Goal: Task Accomplishment & Management: Manage account settings

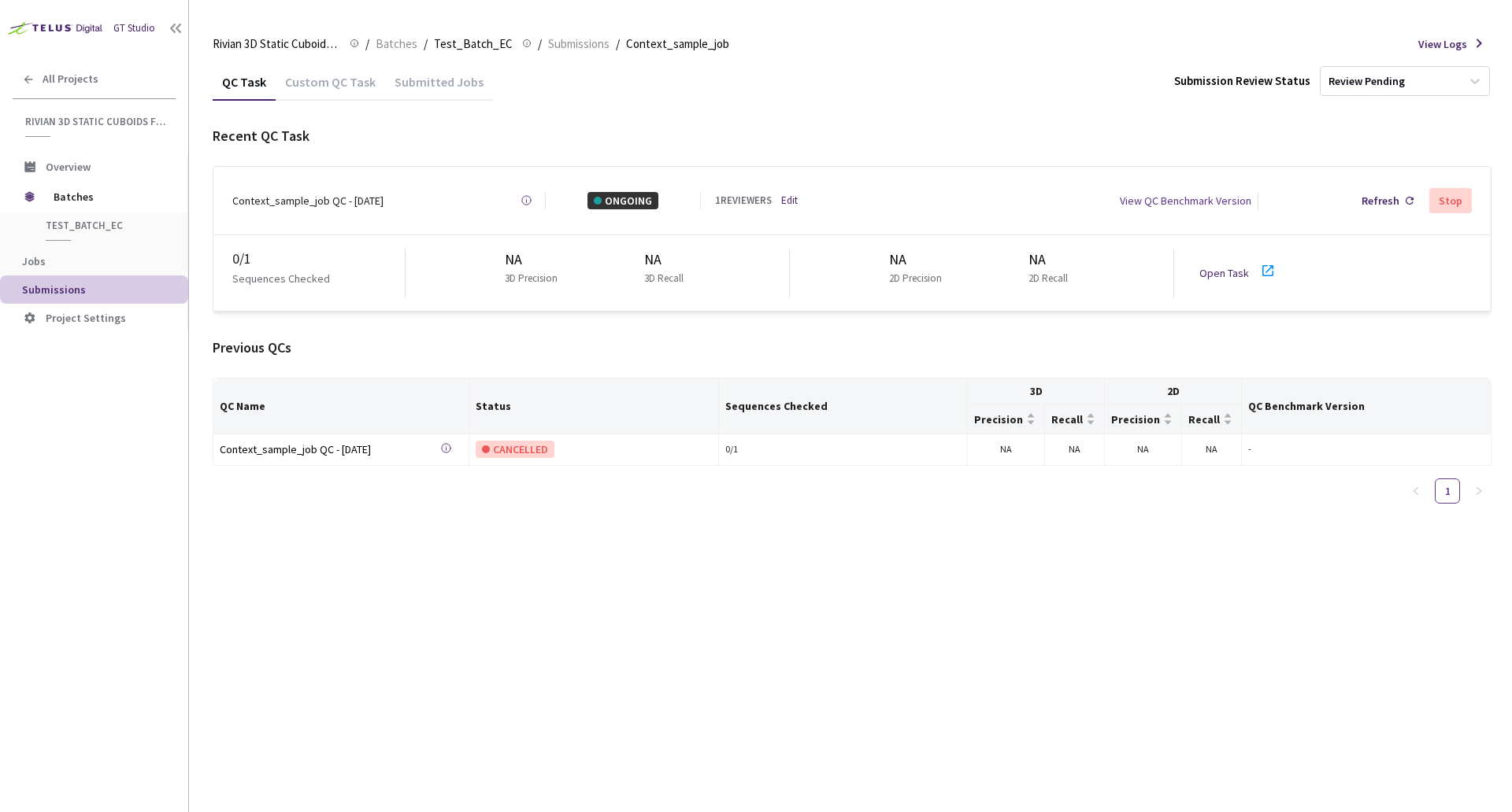
click at [780, 59] on div "Rivian 3D Static Cuboids fixed[2024-25] Rivian 3D Static Cuboids fixed[2024-25]…" at bounding box center [852, 44] width 1278 height 38
click at [786, 200] on link "Edit" at bounding box center [789, 200] width 16 height 16
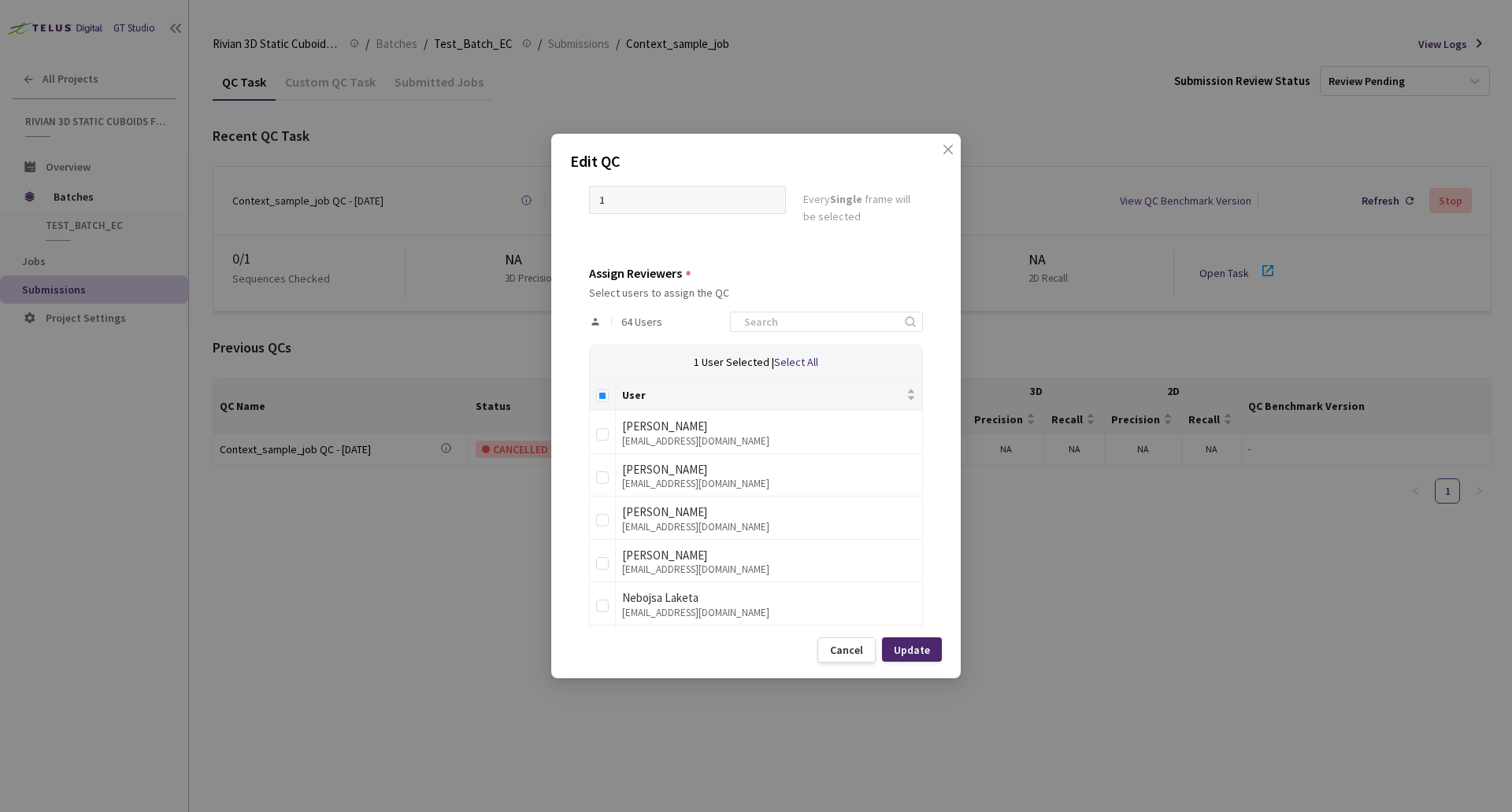
scroll to position [211, 0]
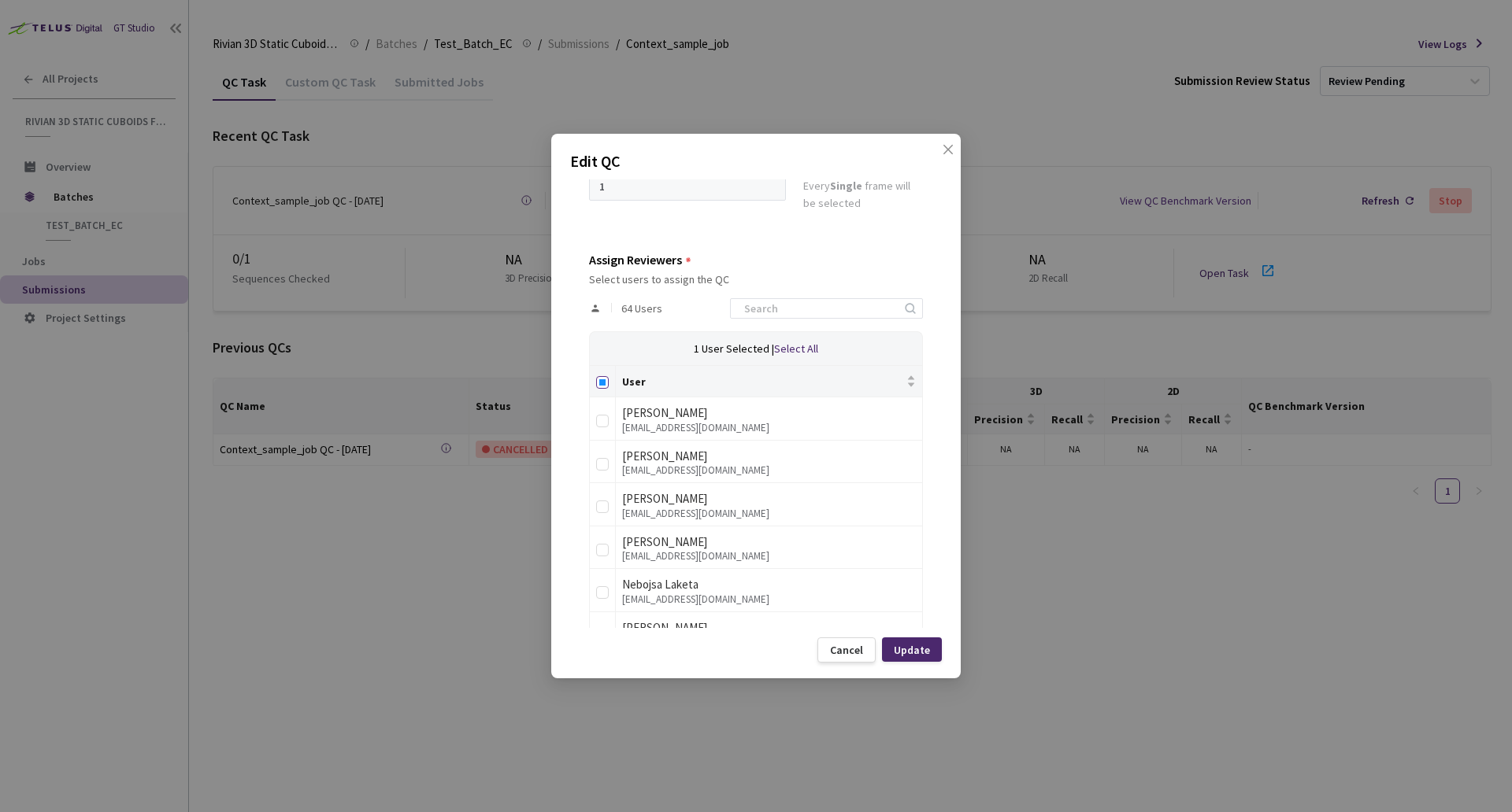
click at [603, 385] on input "Select all" at bounding box center [603, 383] width 13 height 13
checkbox input "true"
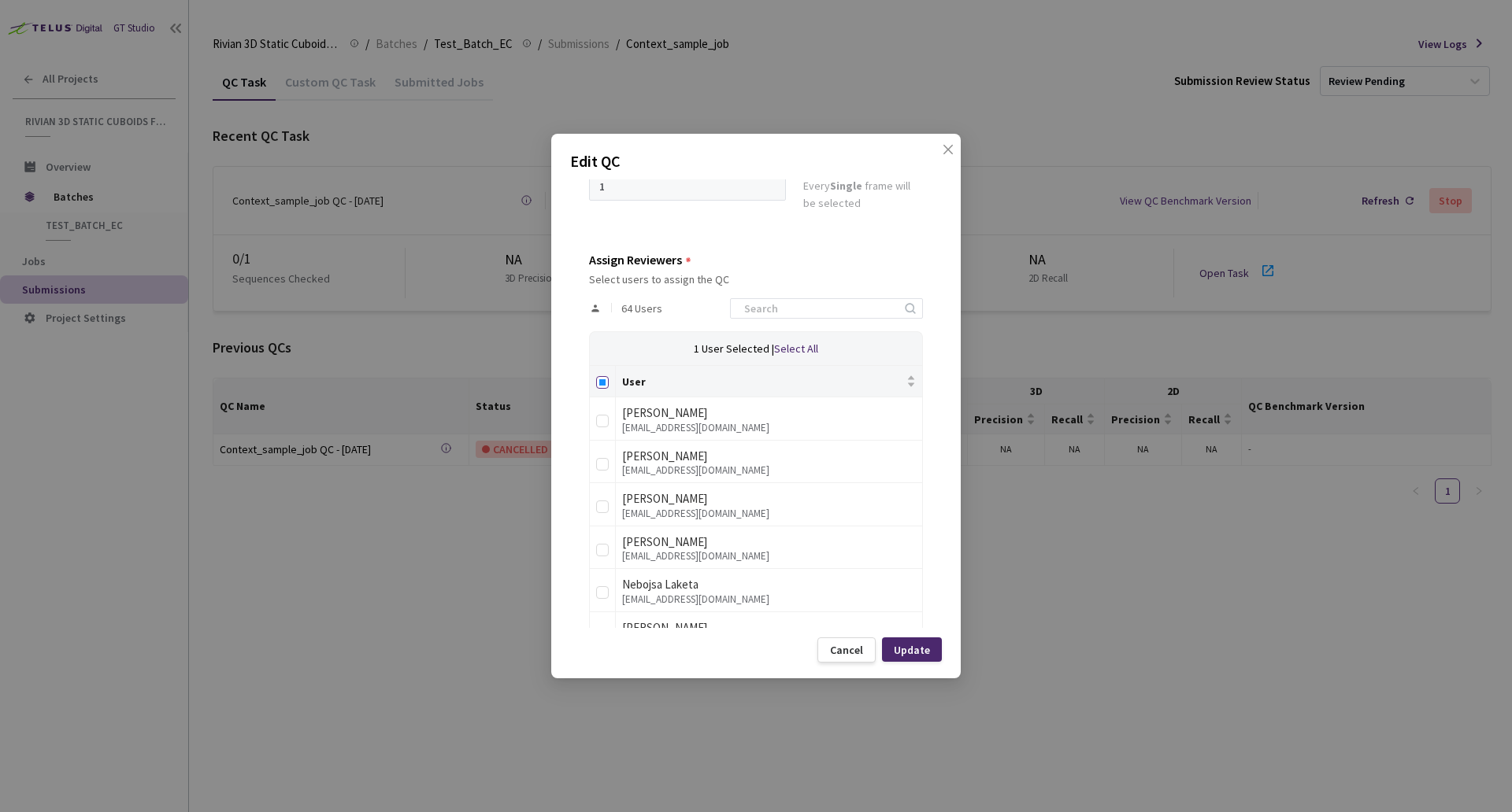
checkbox input "true"
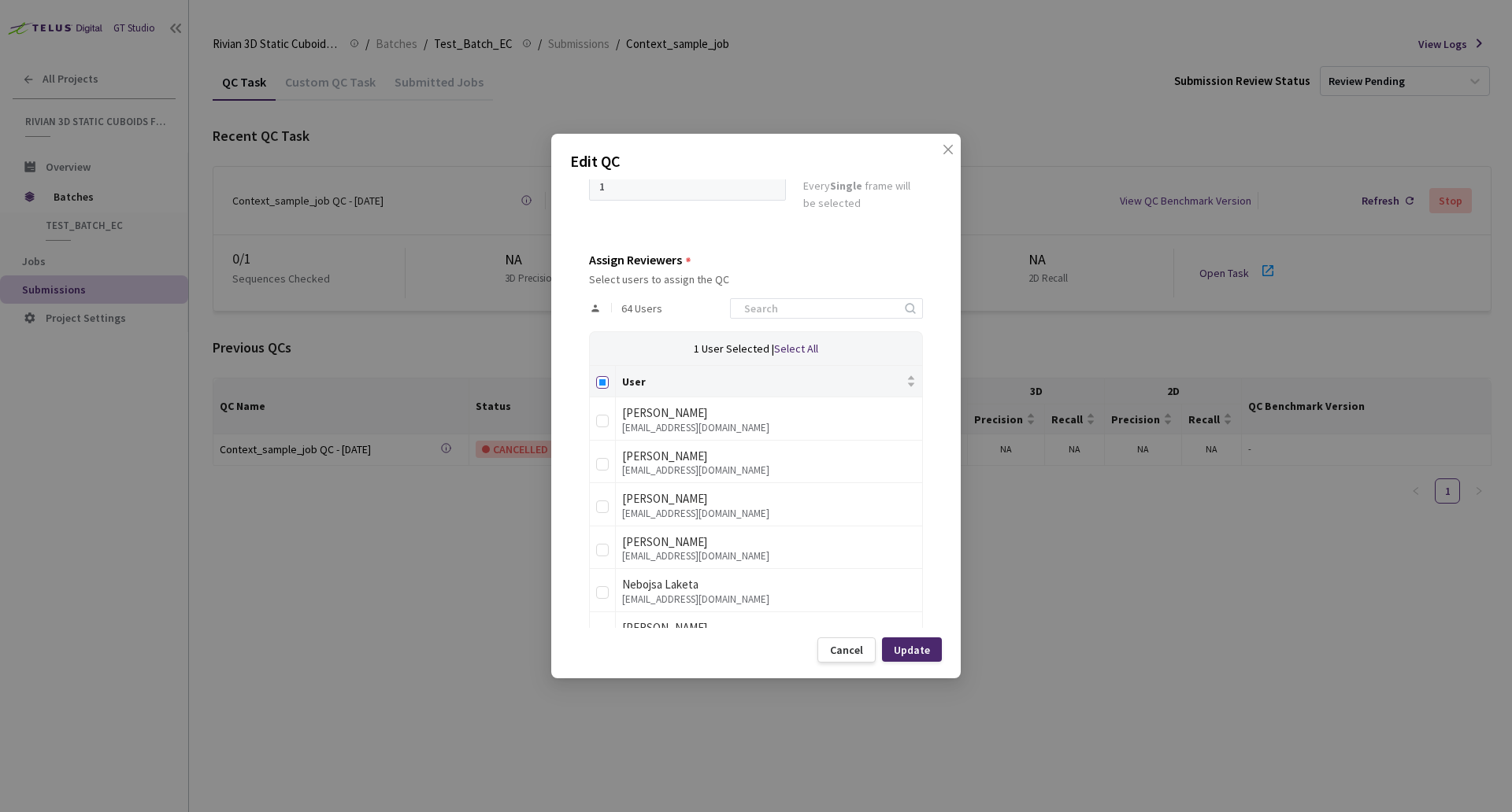
checkbox input "true"
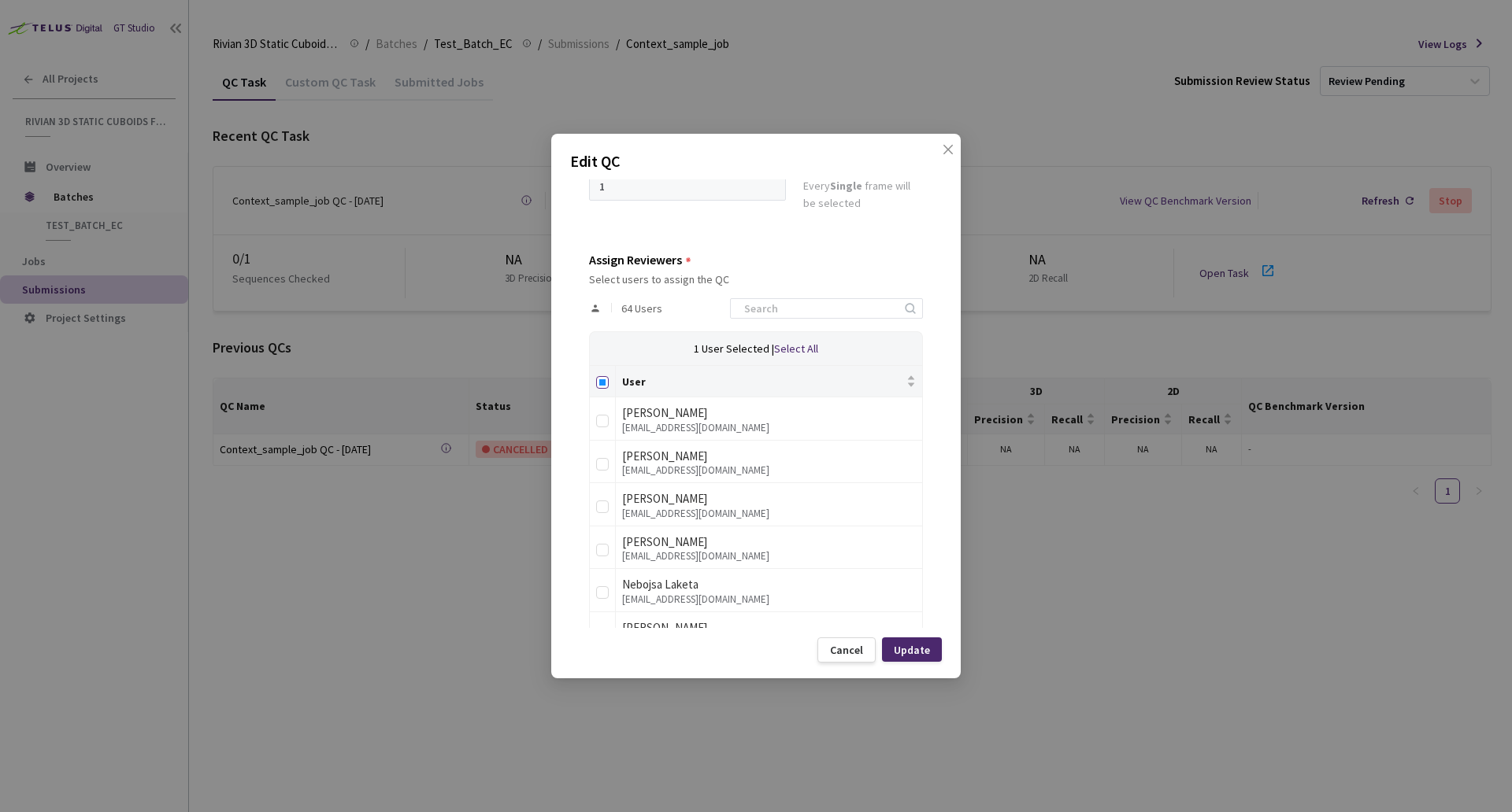
checkbox input "true"
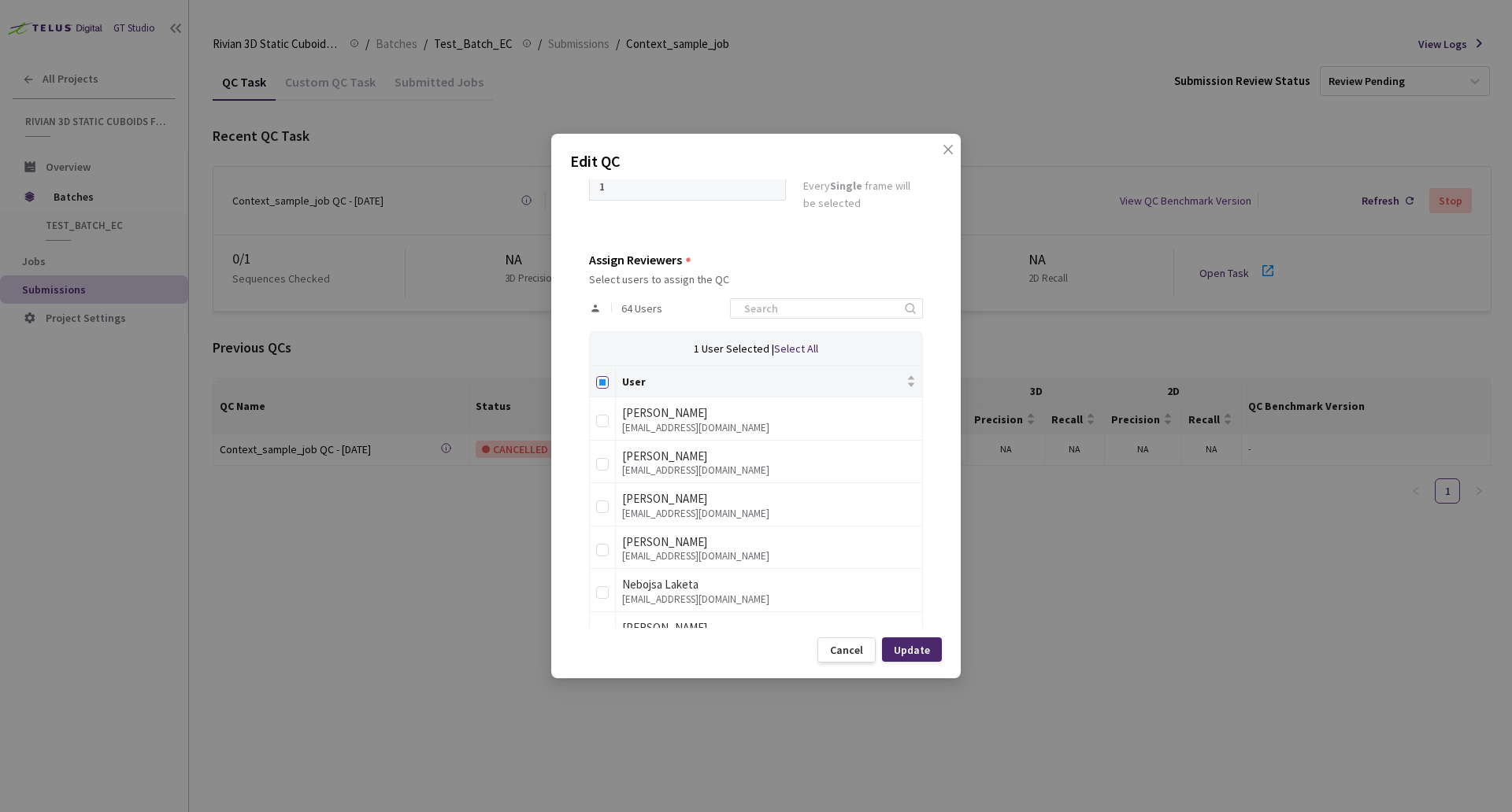
checkbox input "true"
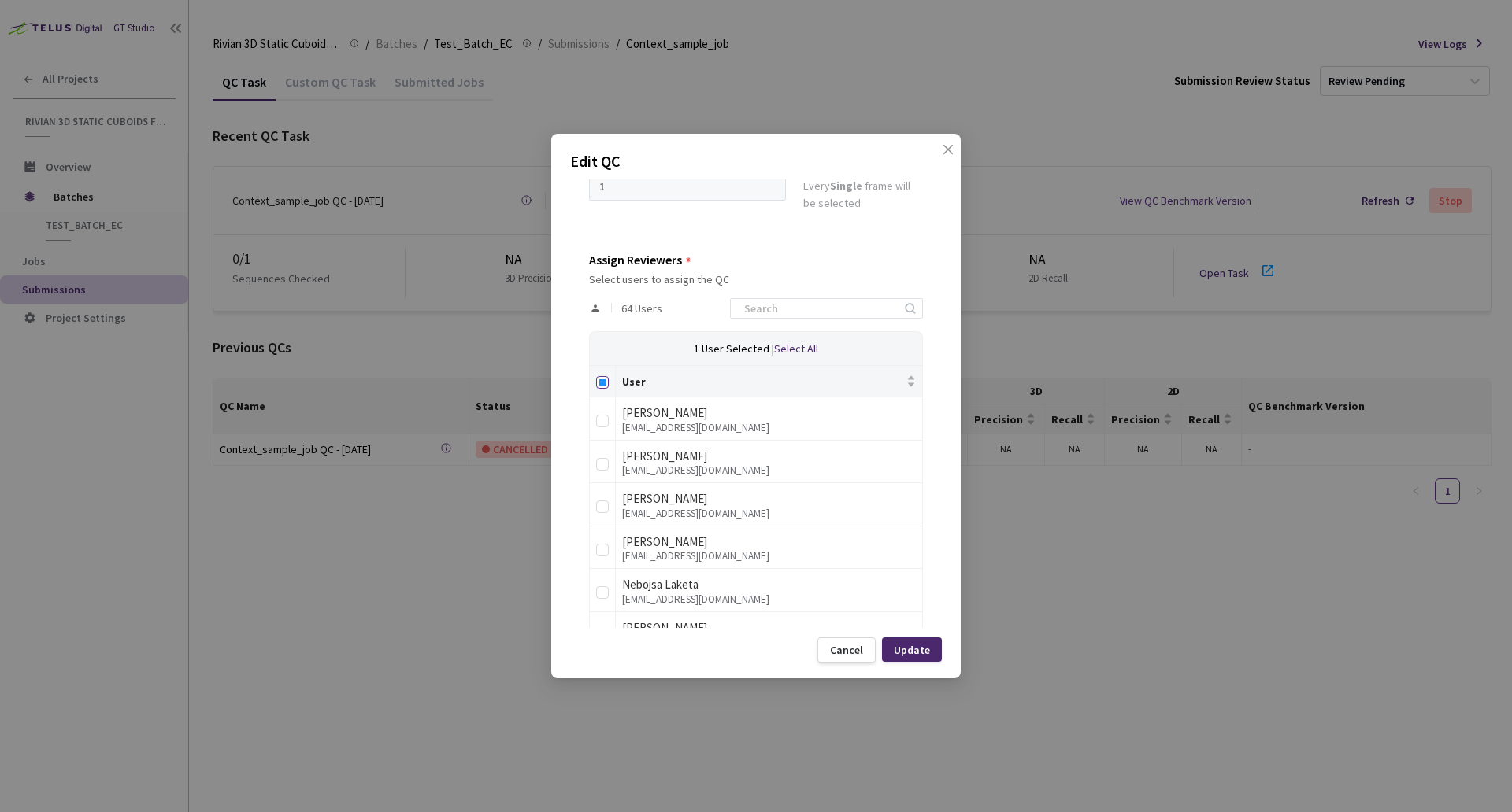
checkbox input "true"
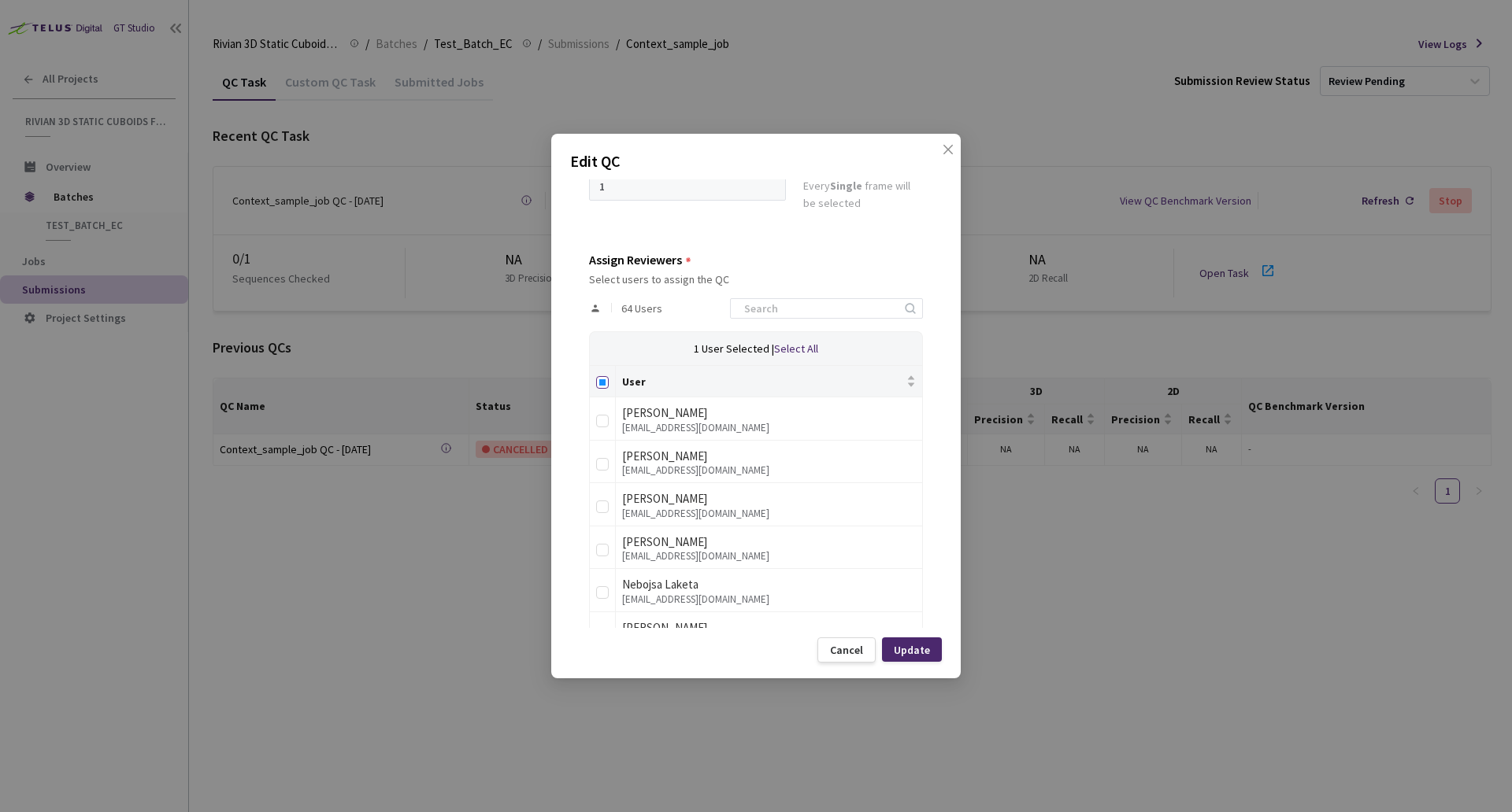
checkbox input "true"
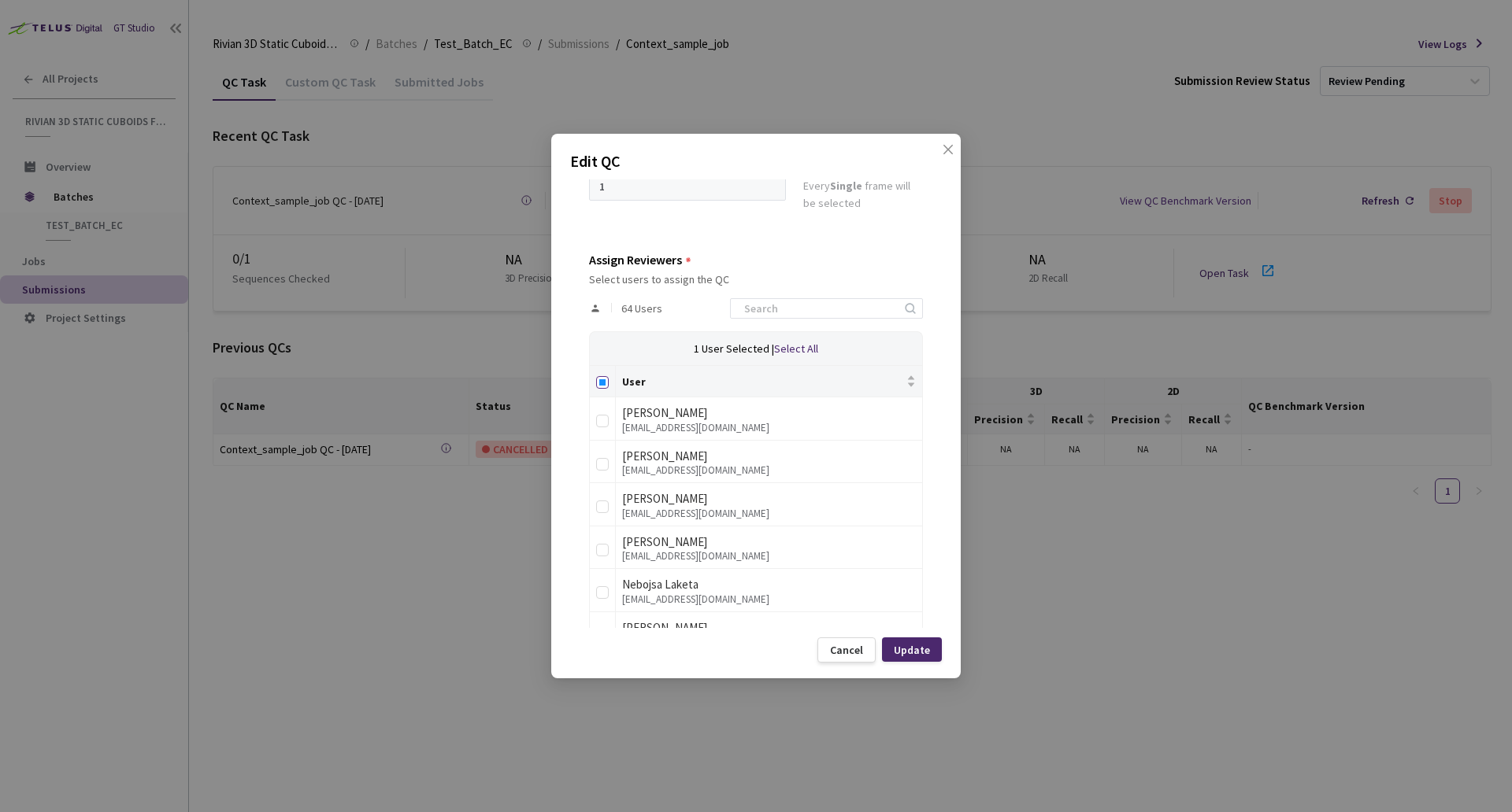
checkbox input "true"
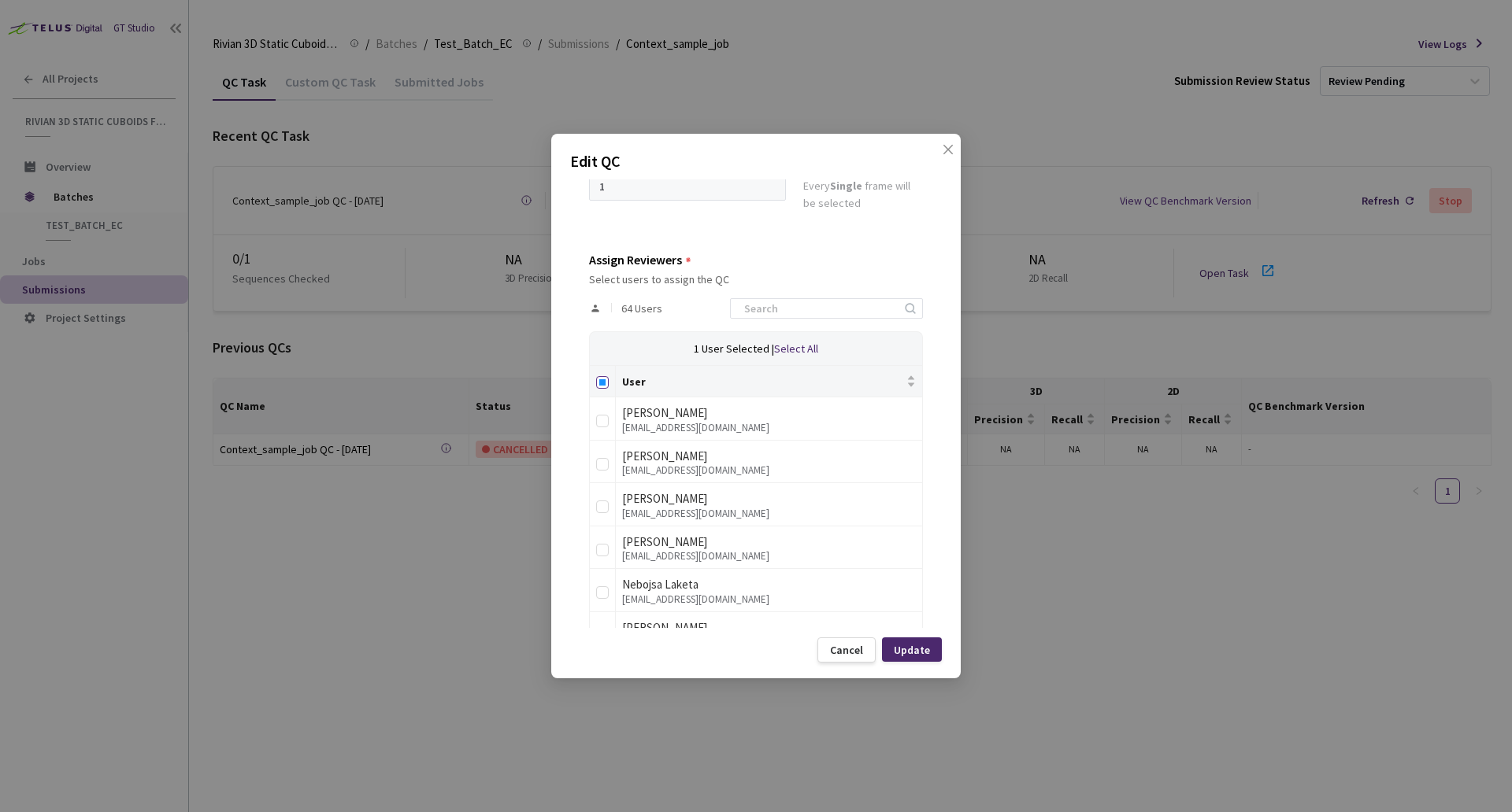
checkbox input "true"
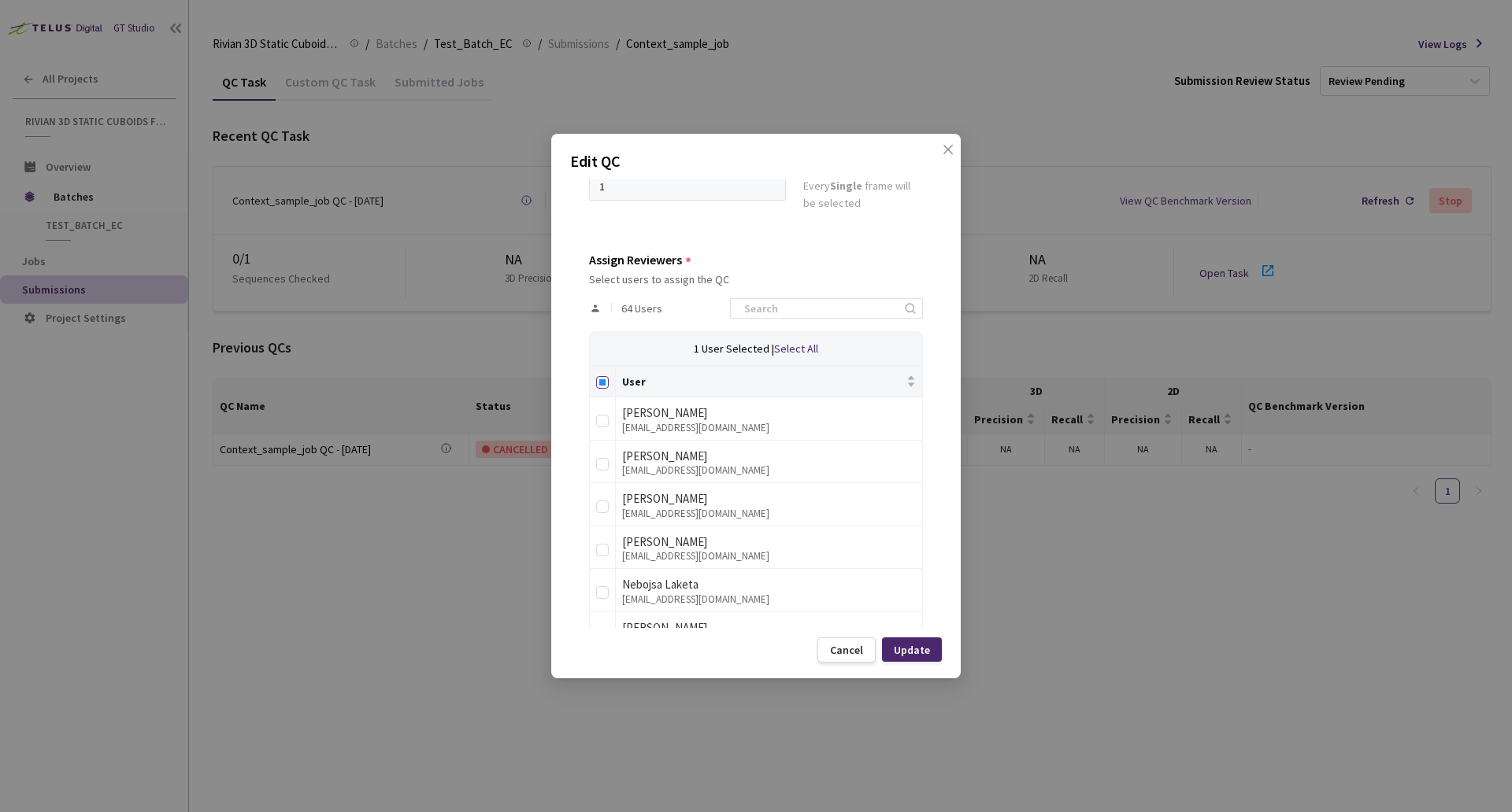
checkbox input "true"
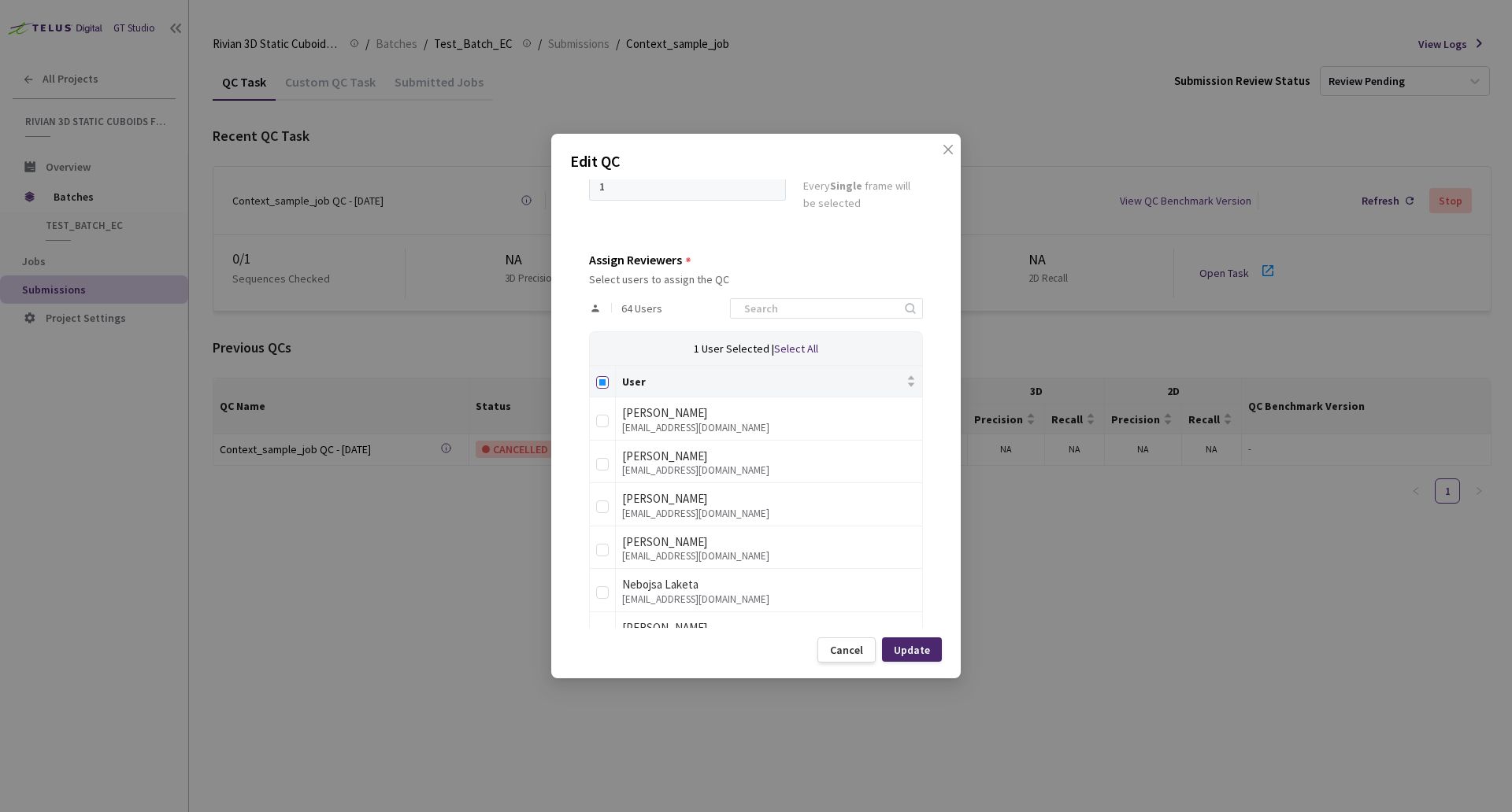
checkbox input "true"
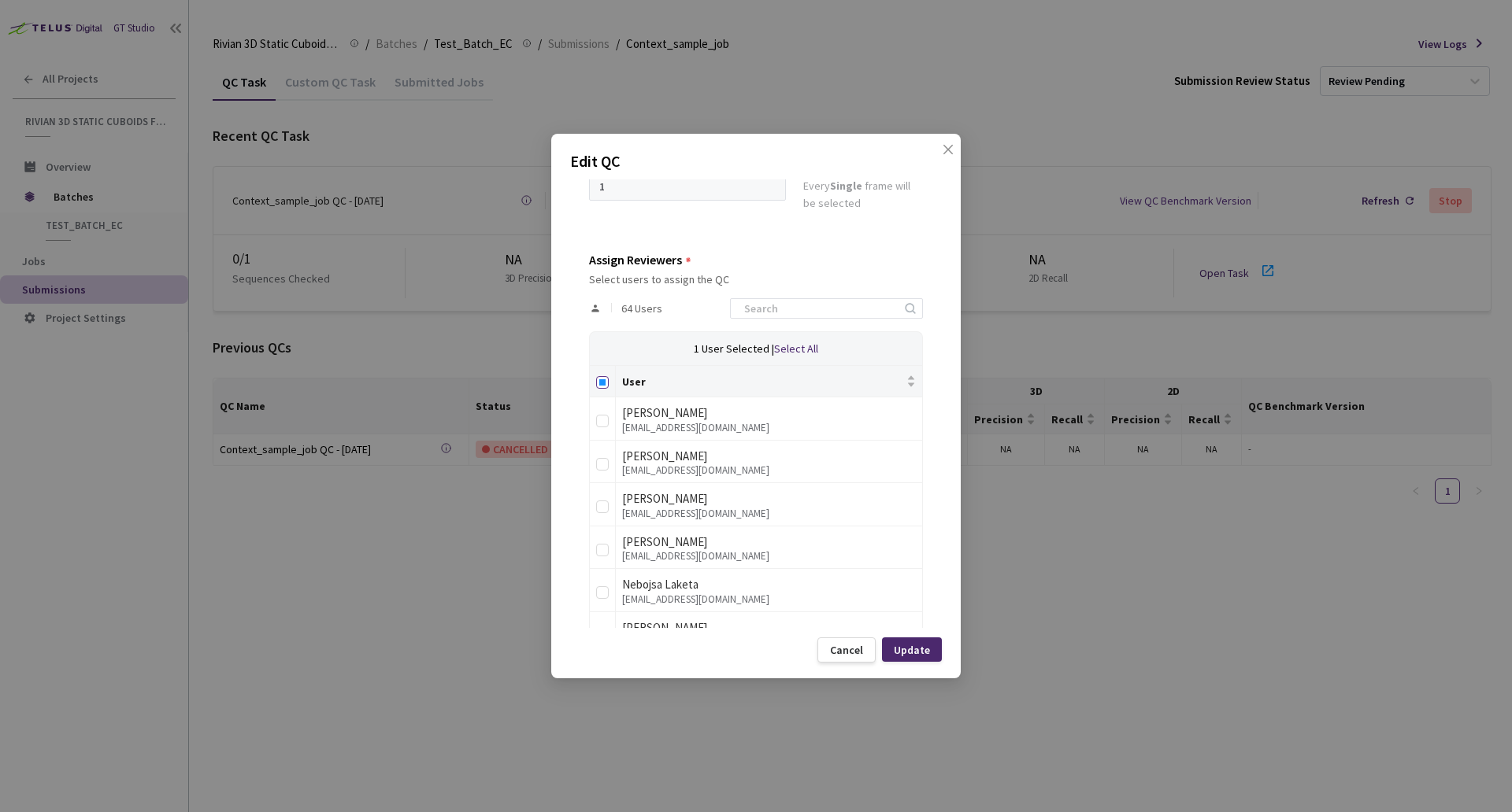
checkbox input "true"
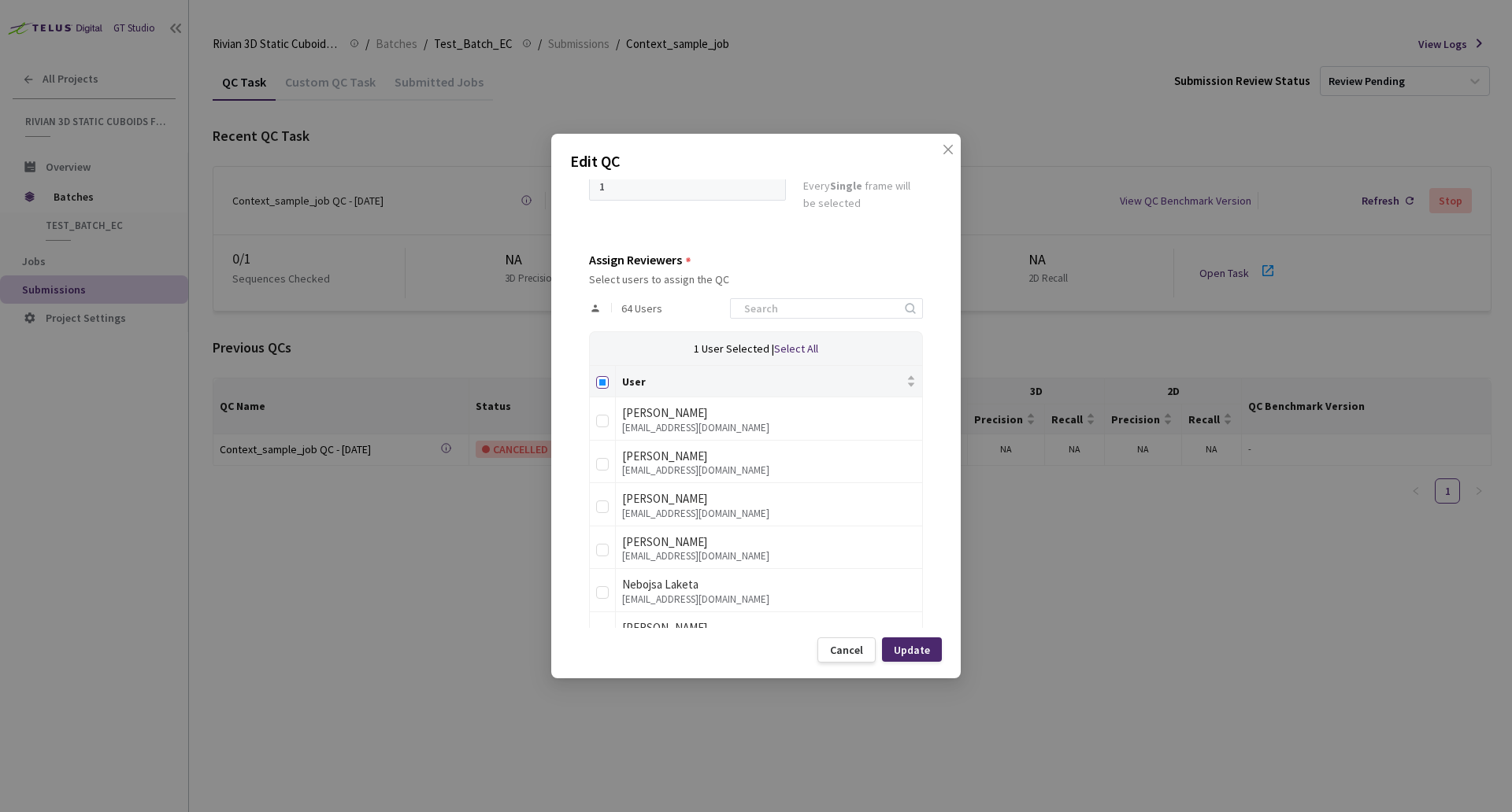
checkbox input "true"
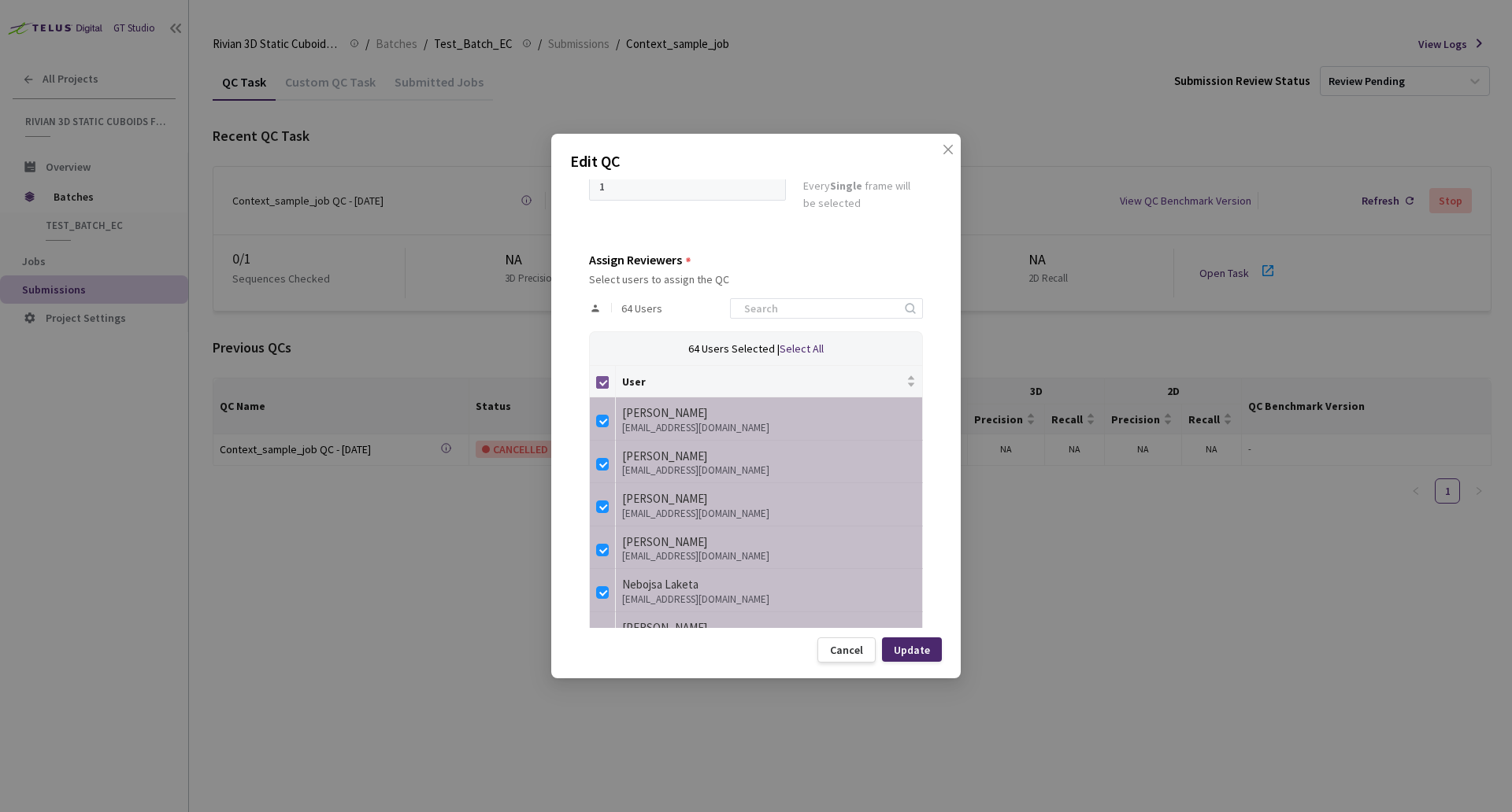
click at [600, 380] on input "Select all" at bounding box center [603, 383] width 13 height 13
checkbox input "false"
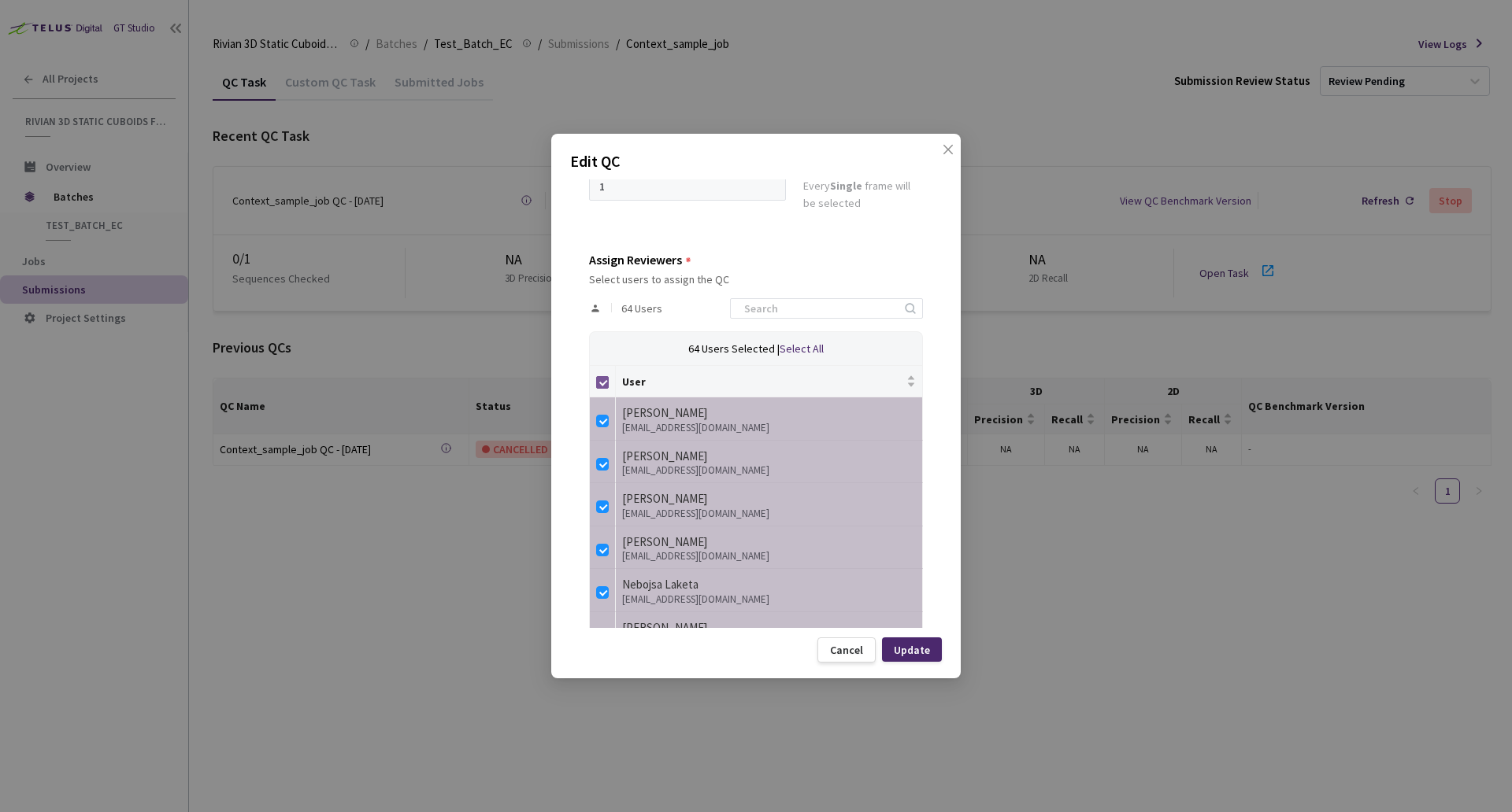
checkbox input "false"
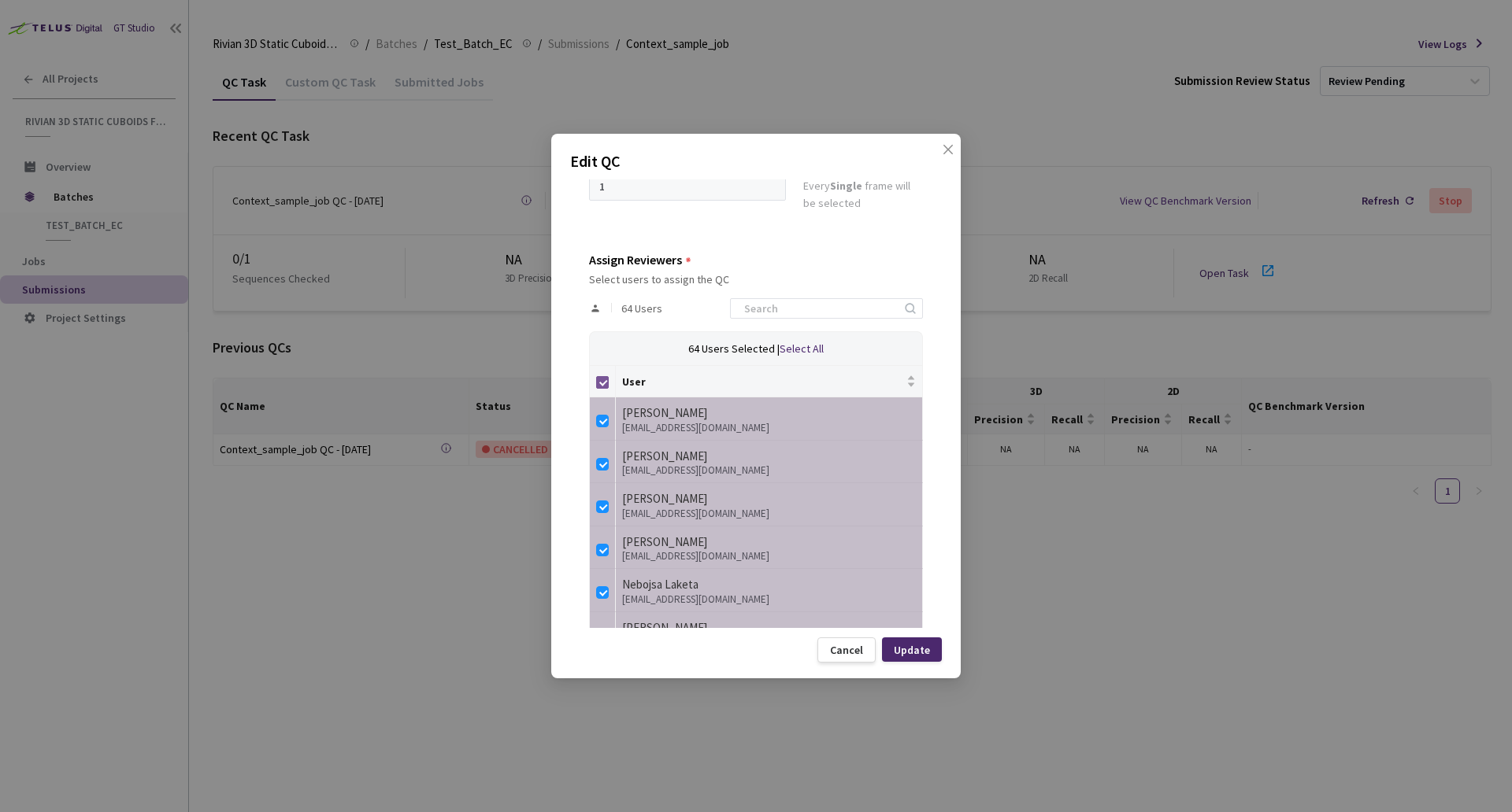
checkbox input "false"
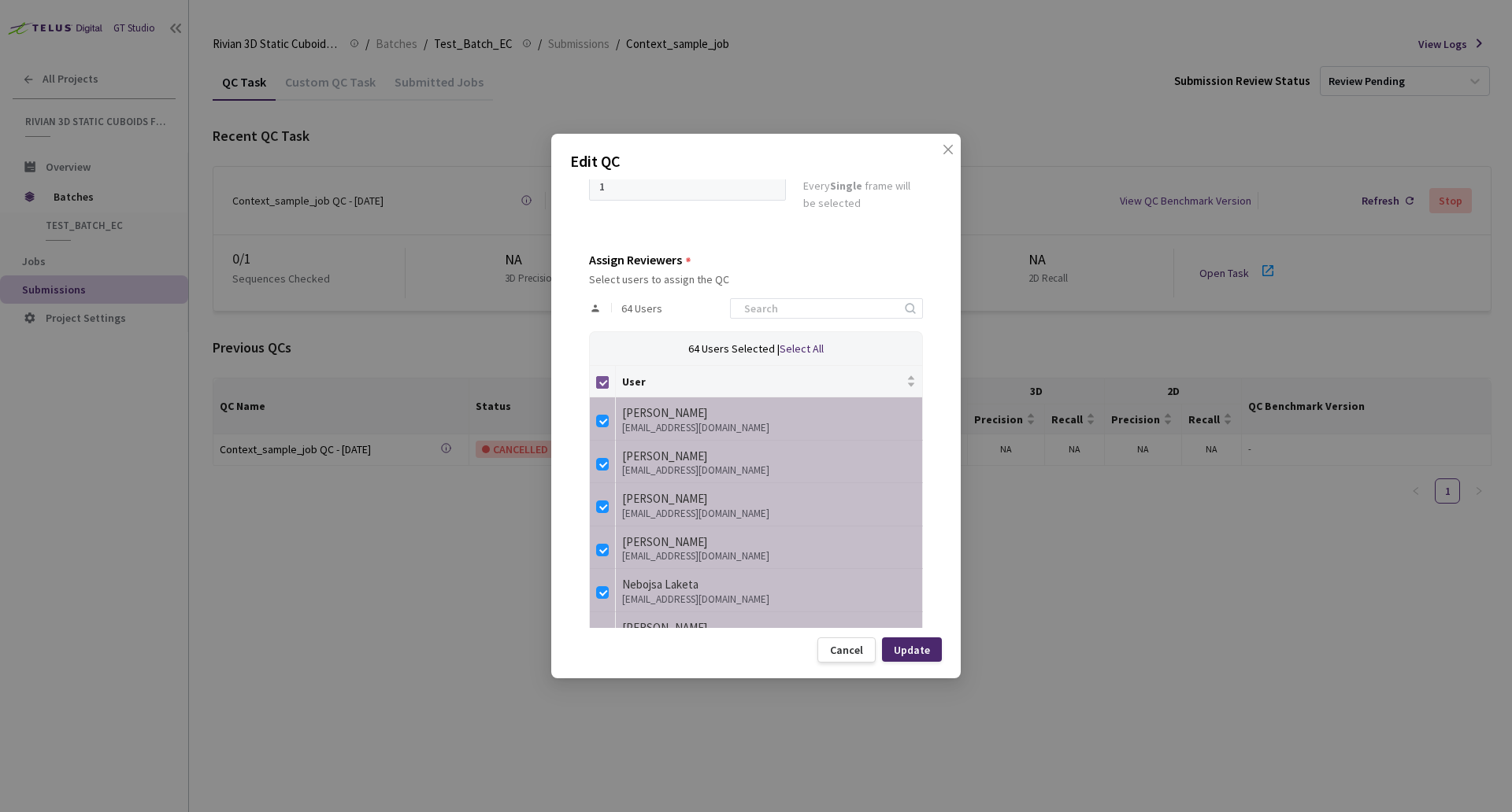
checkbox input "false"
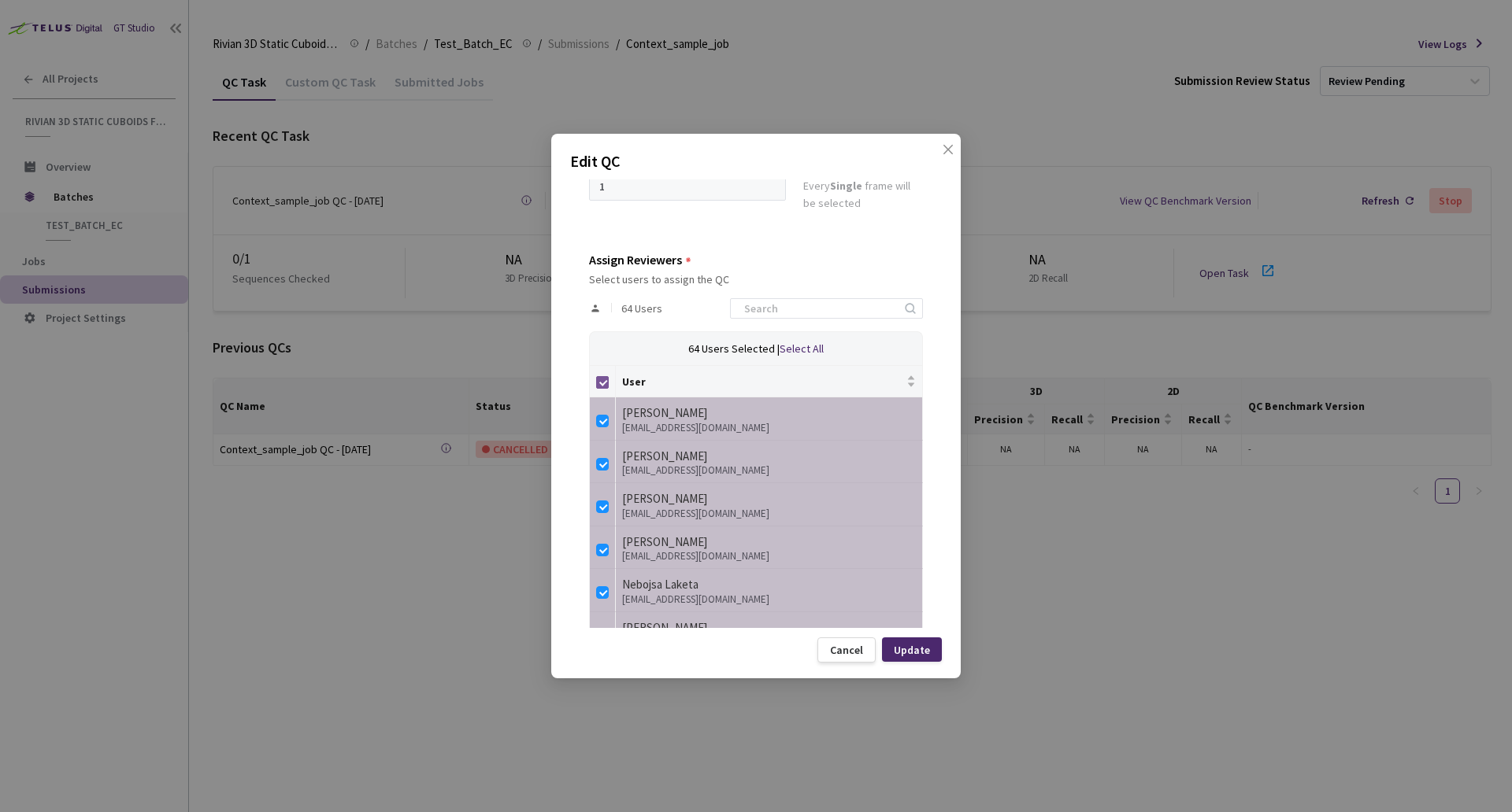
checkbox input "false"
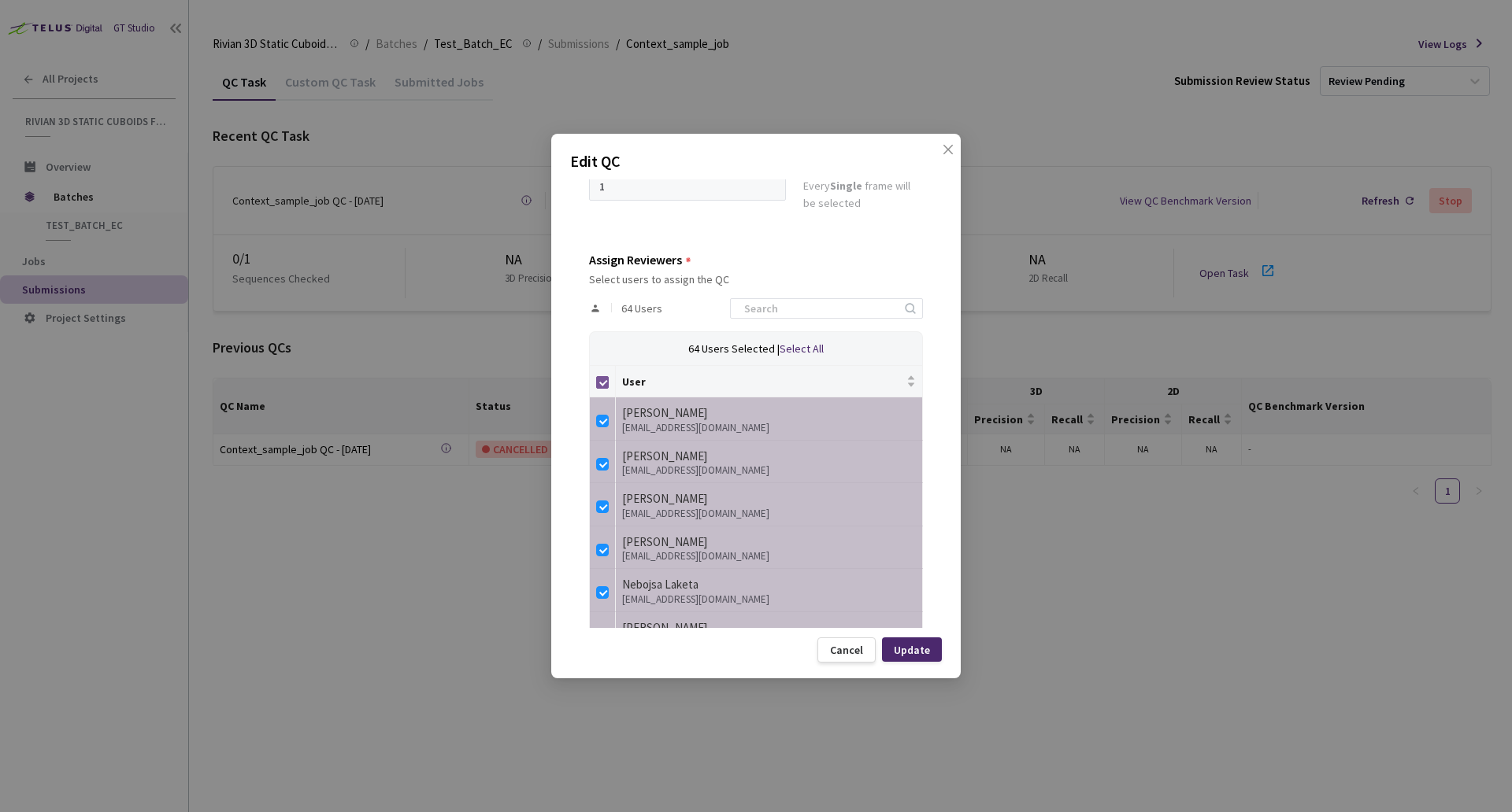
checkbox input "false"
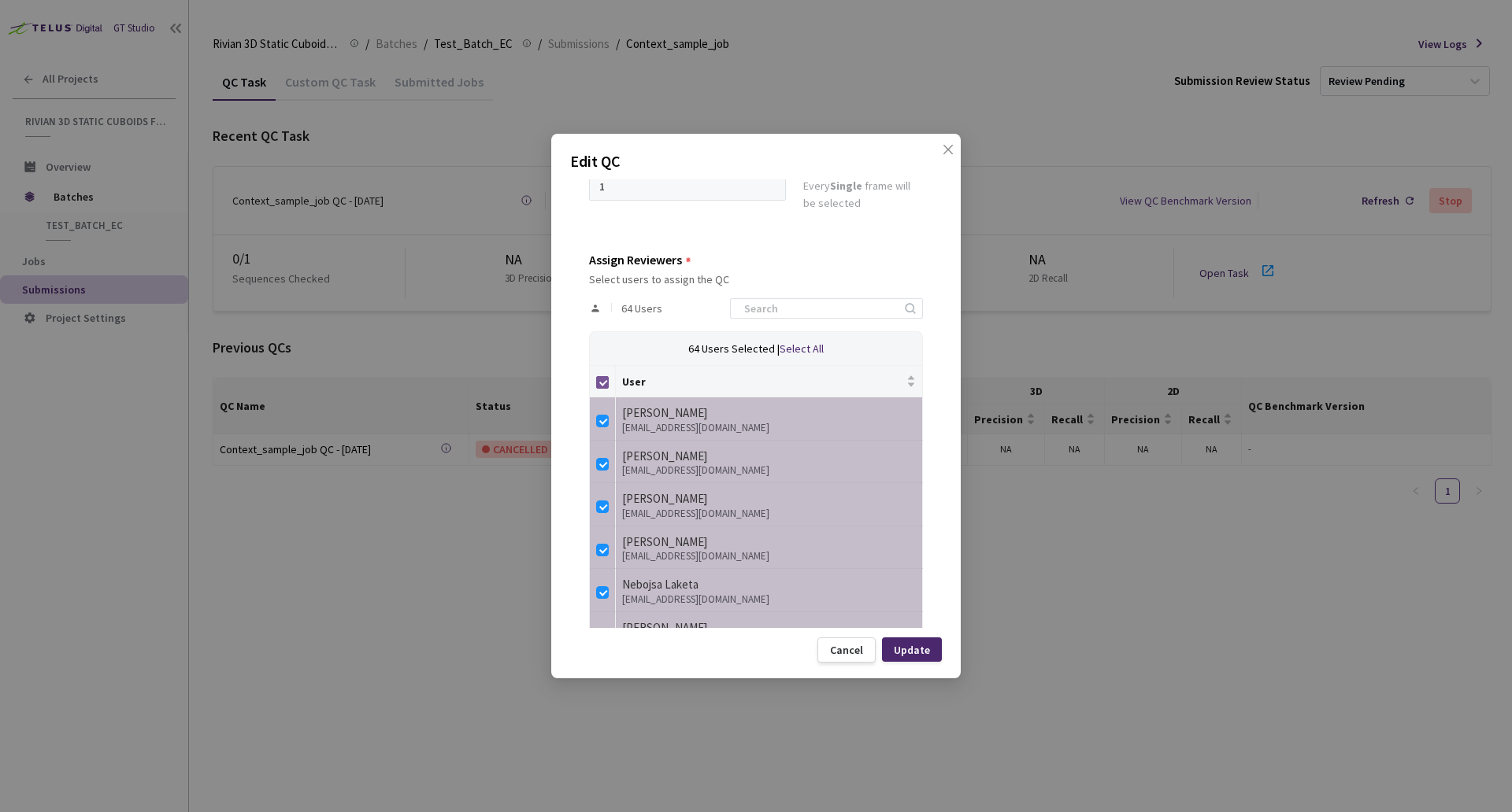
checkbox input "false"
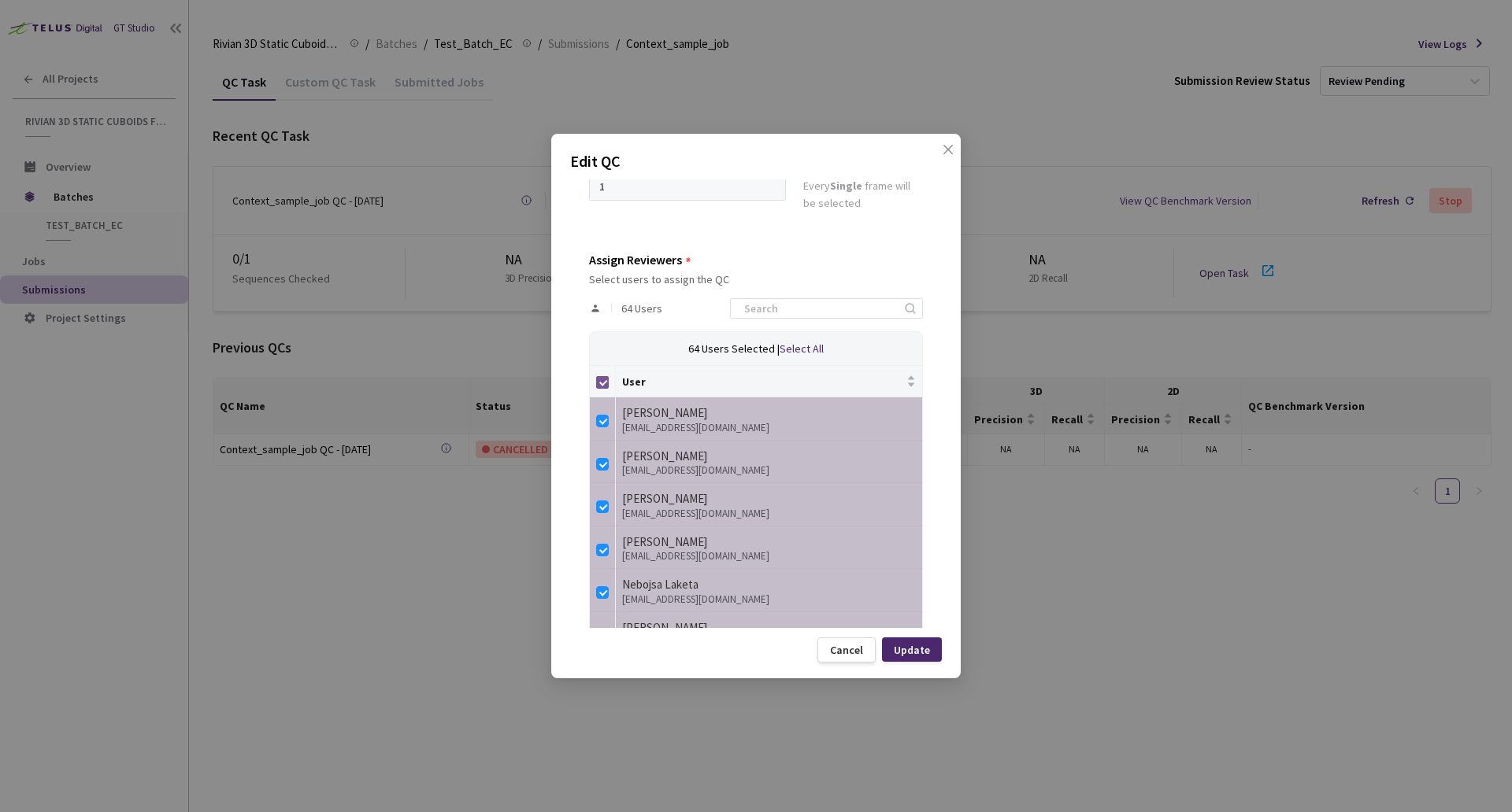
checkbox input "false"
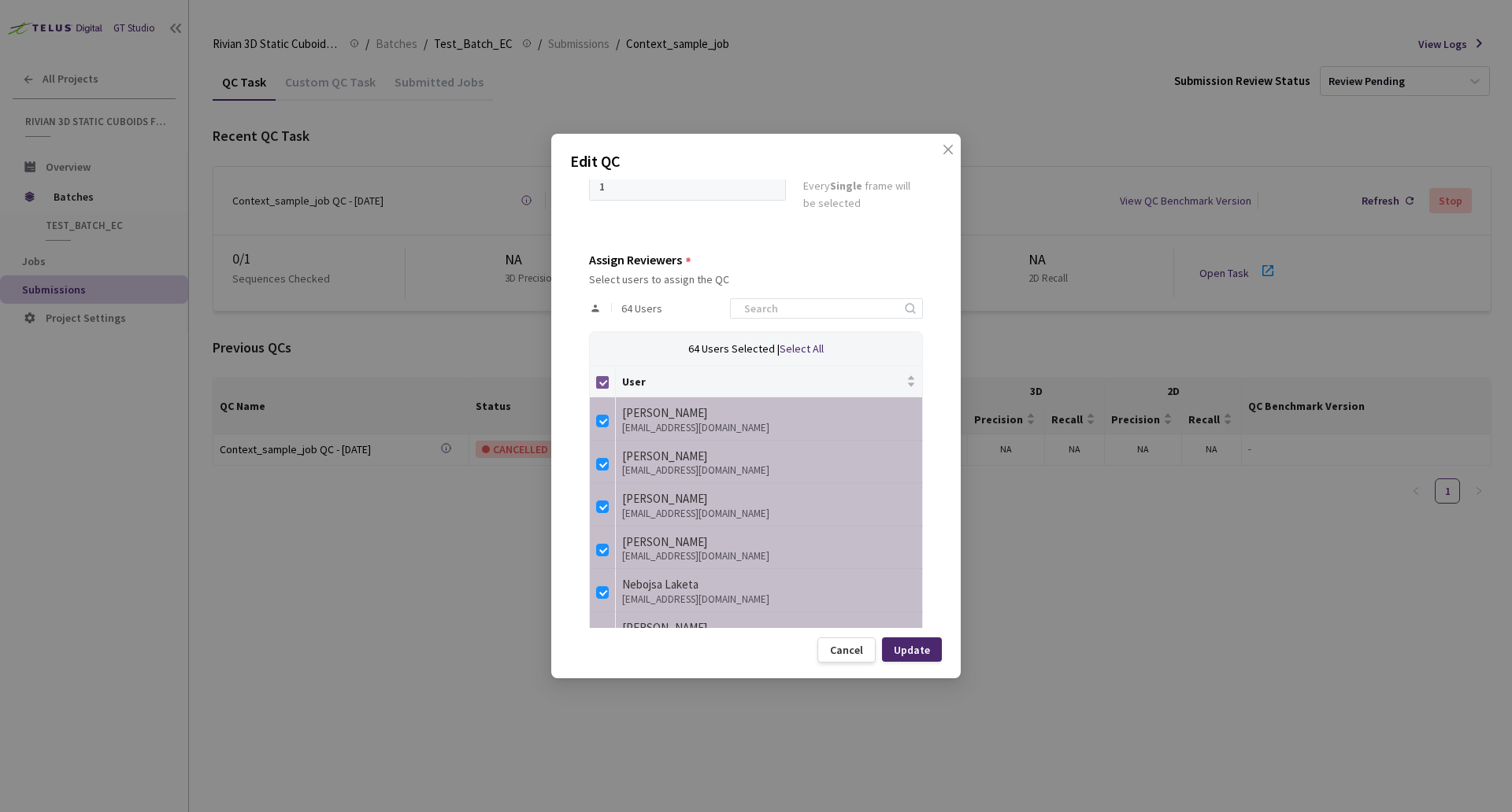
checkbox input "false"
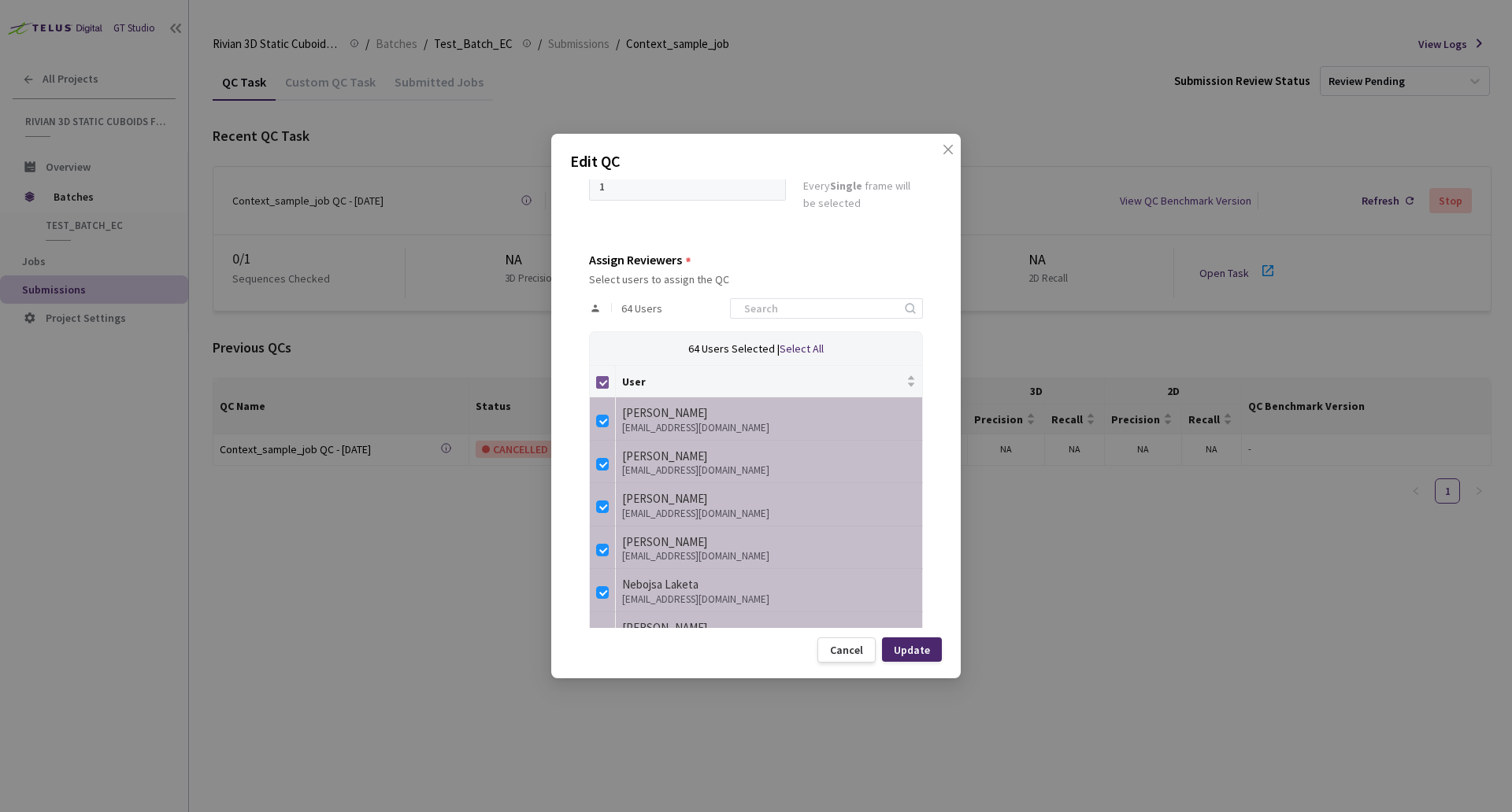
checkbox input "false"
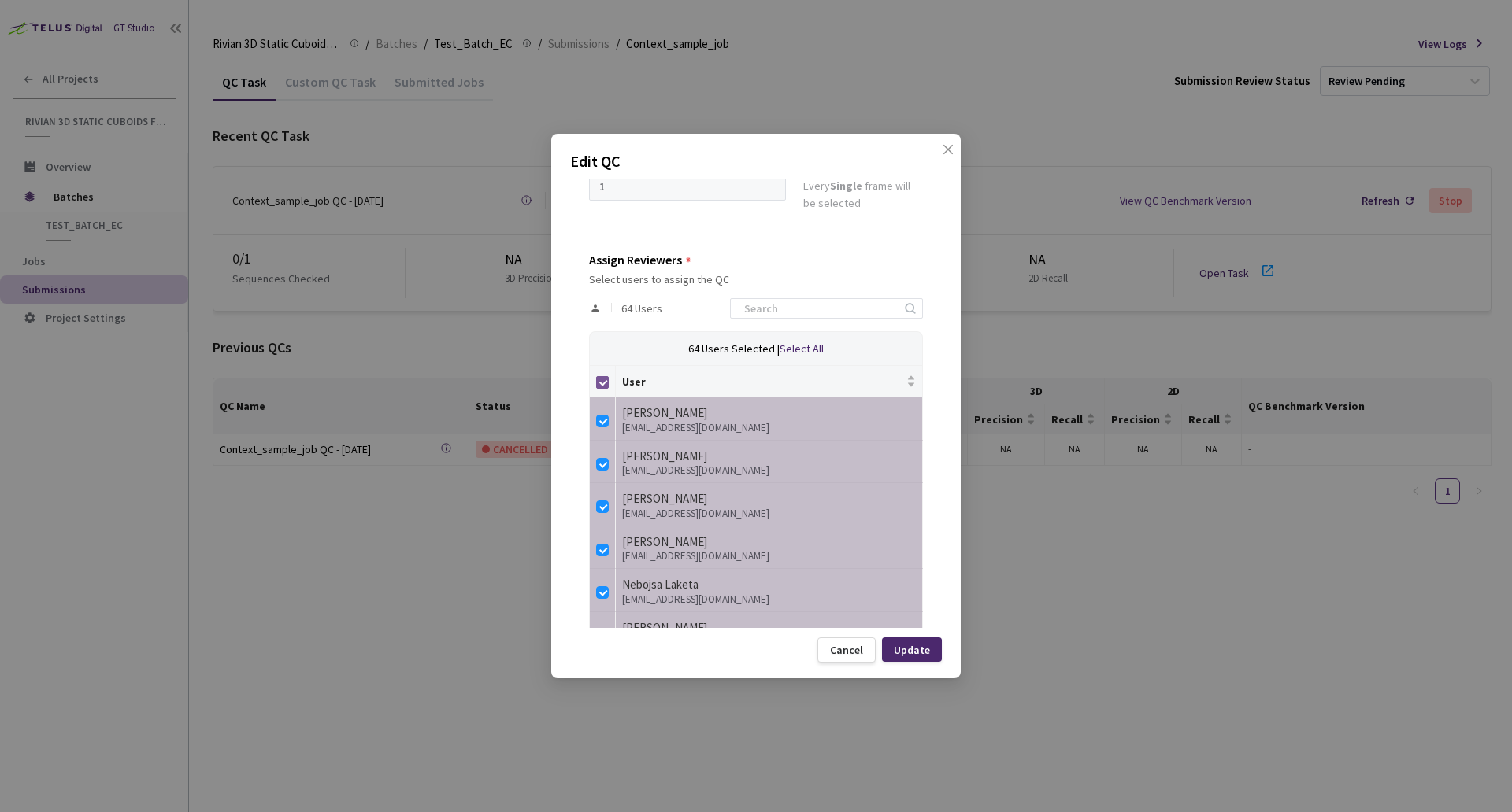
checkbox input "false"
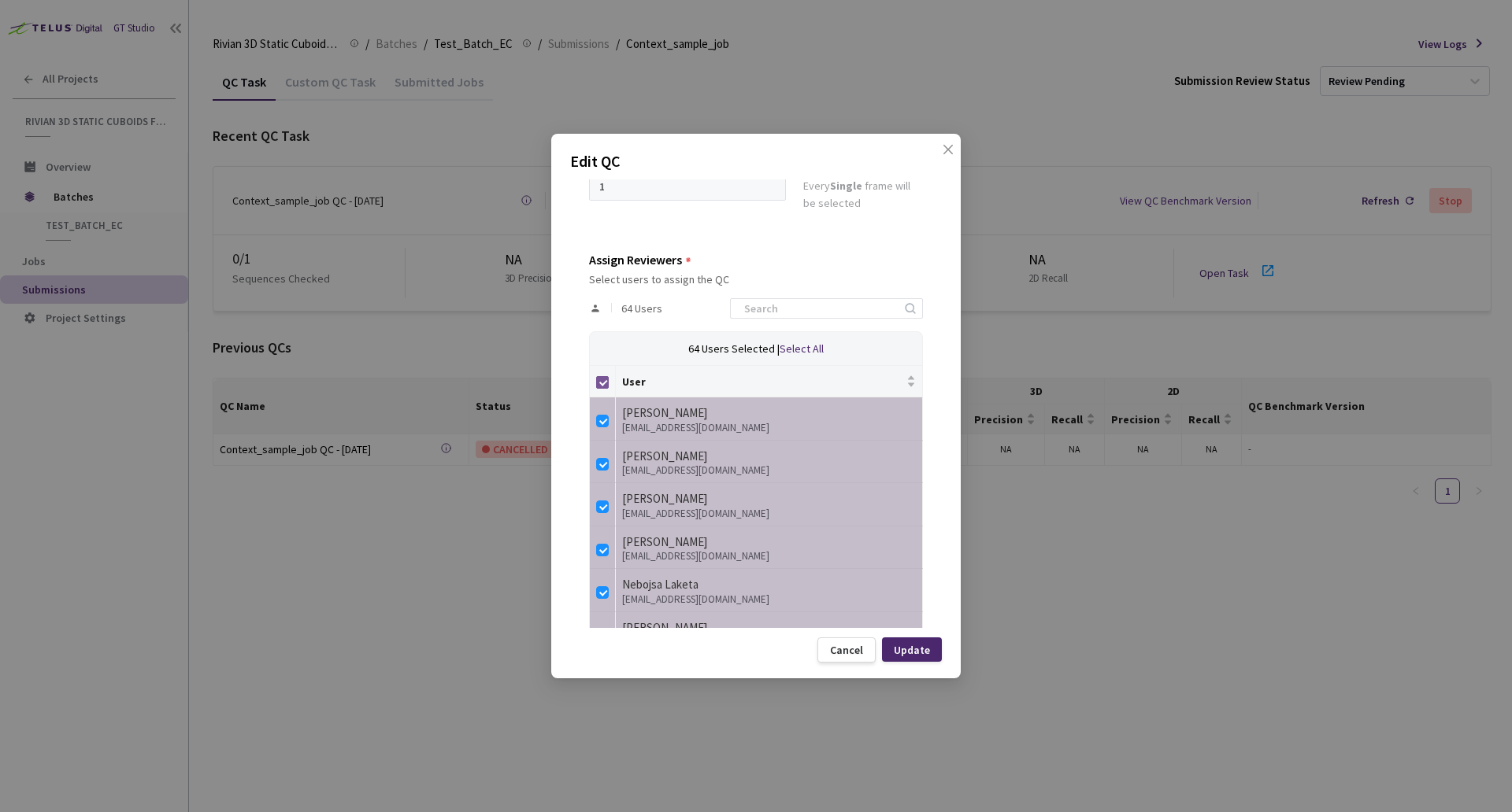
checkbox input "false"
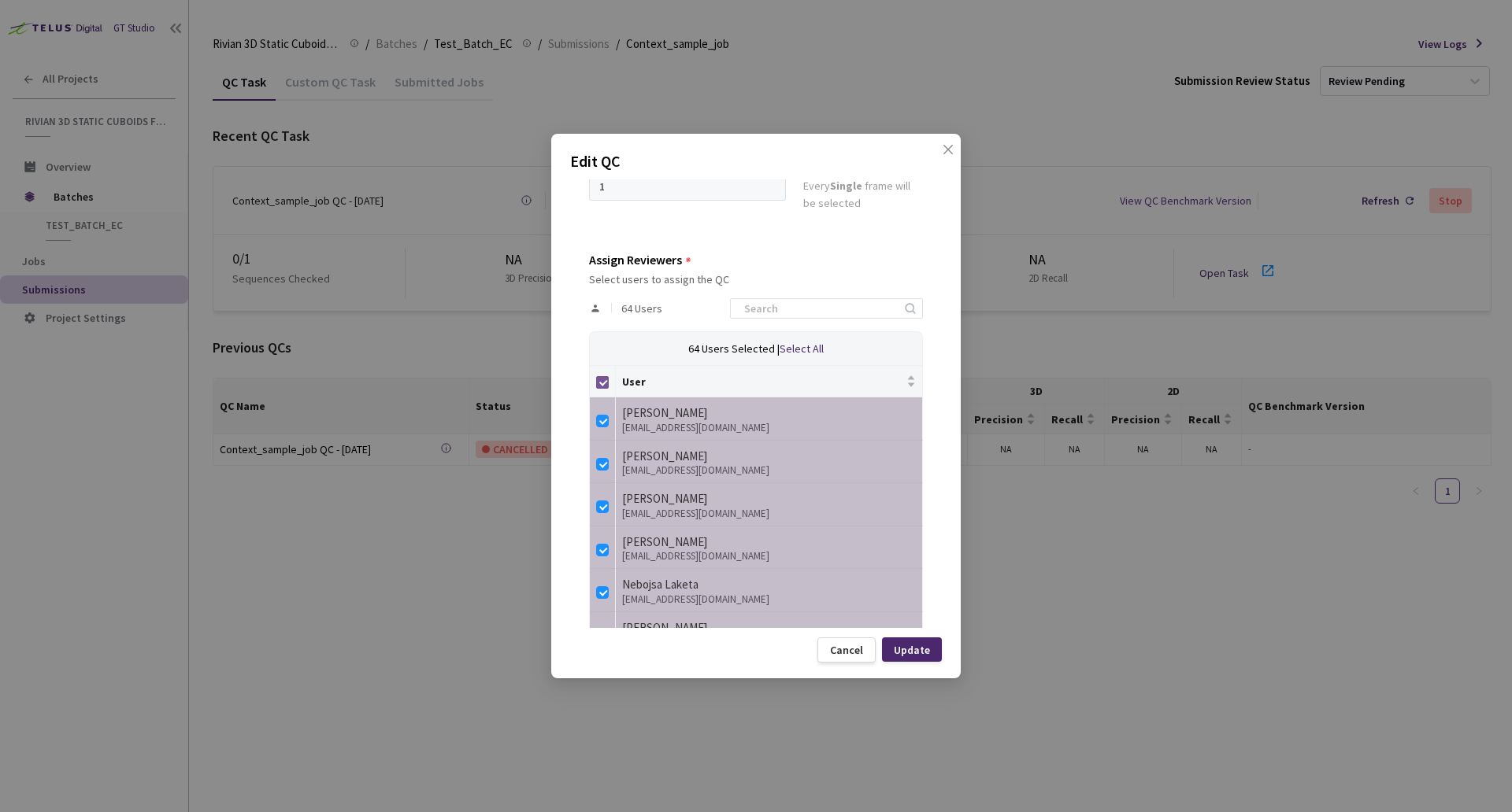
checkbox input "false"
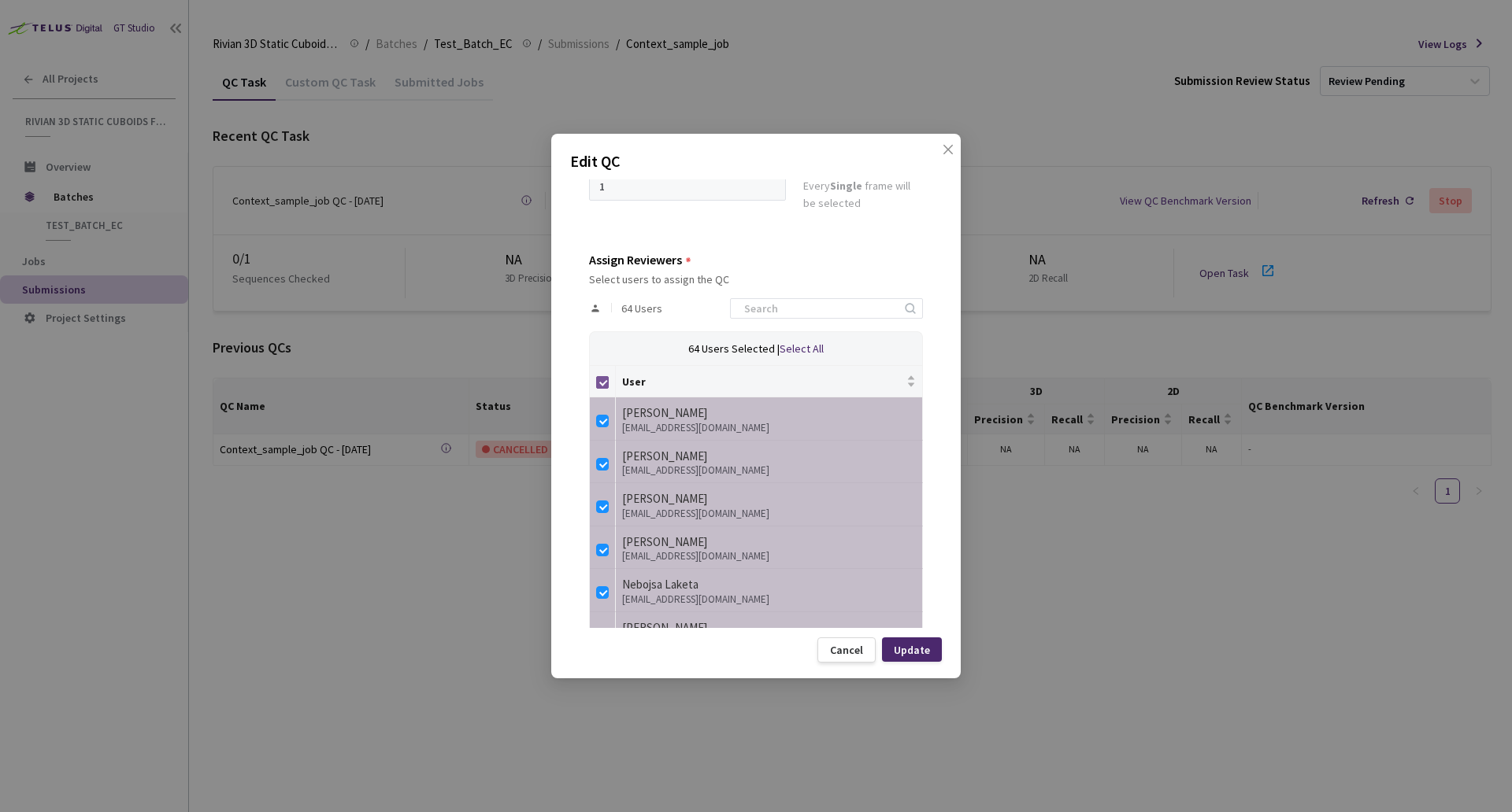
checkbox input "false"
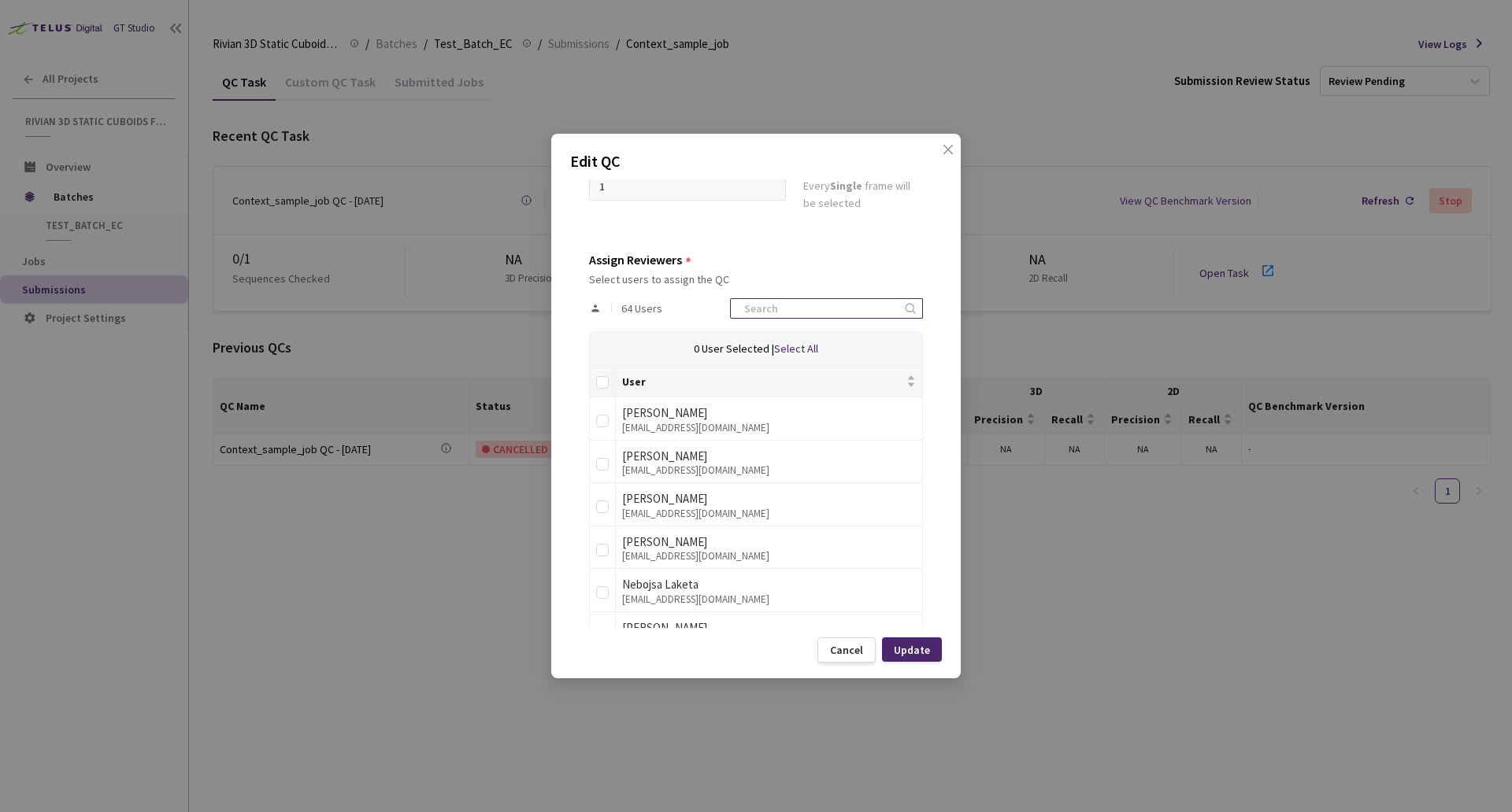
click at [777, 316] on input at bounding box center [818, 309] width 168 height 19
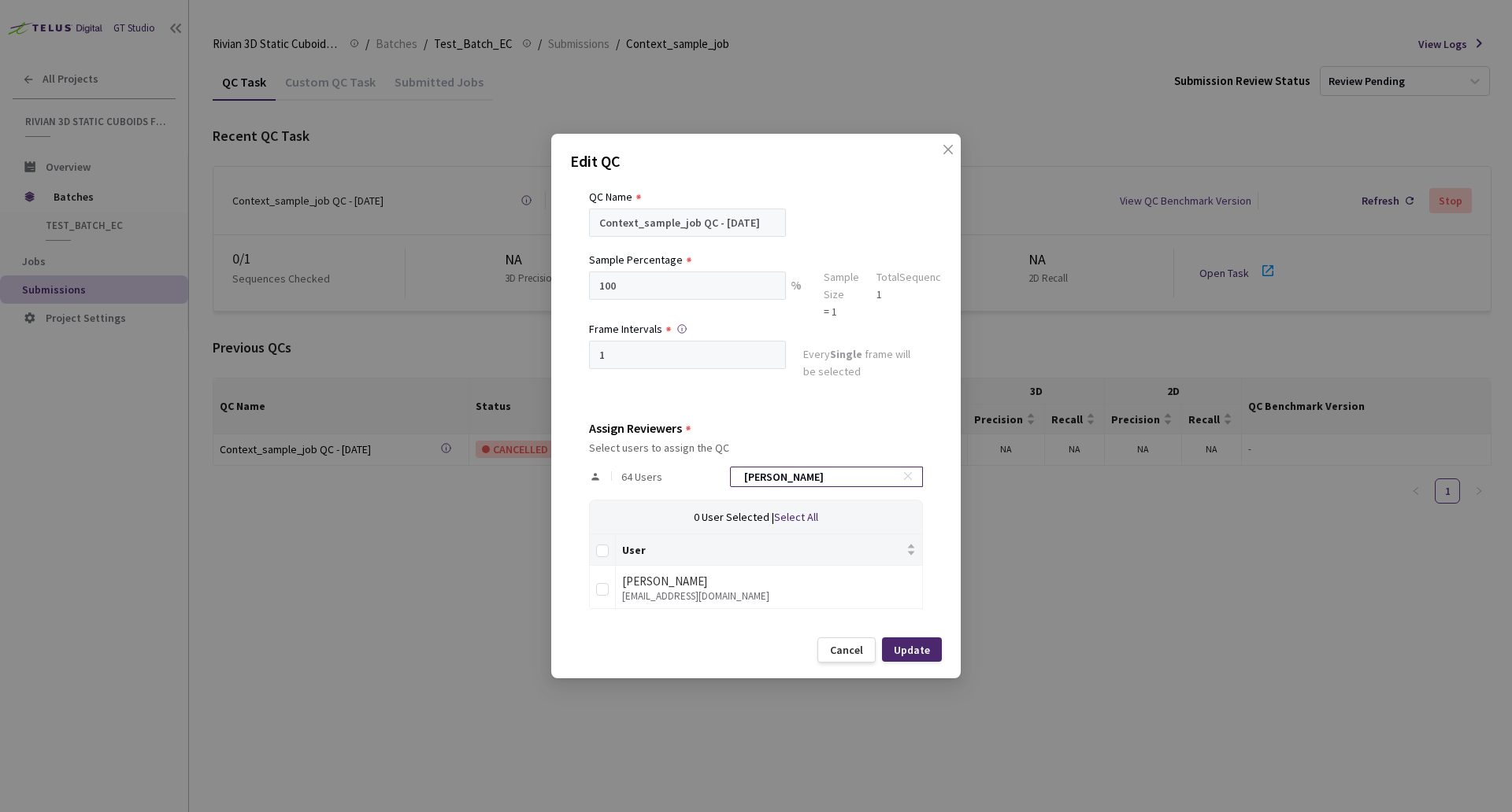
scroll to position [42, 0]
type input "Anna"
click at [608, 580] on label at bounding box center [603, 588] width 13 height 22
click at [608, 584] on input "checkbox" at bounding box center [603, 590] width 13 height 13
checkbox input "true"
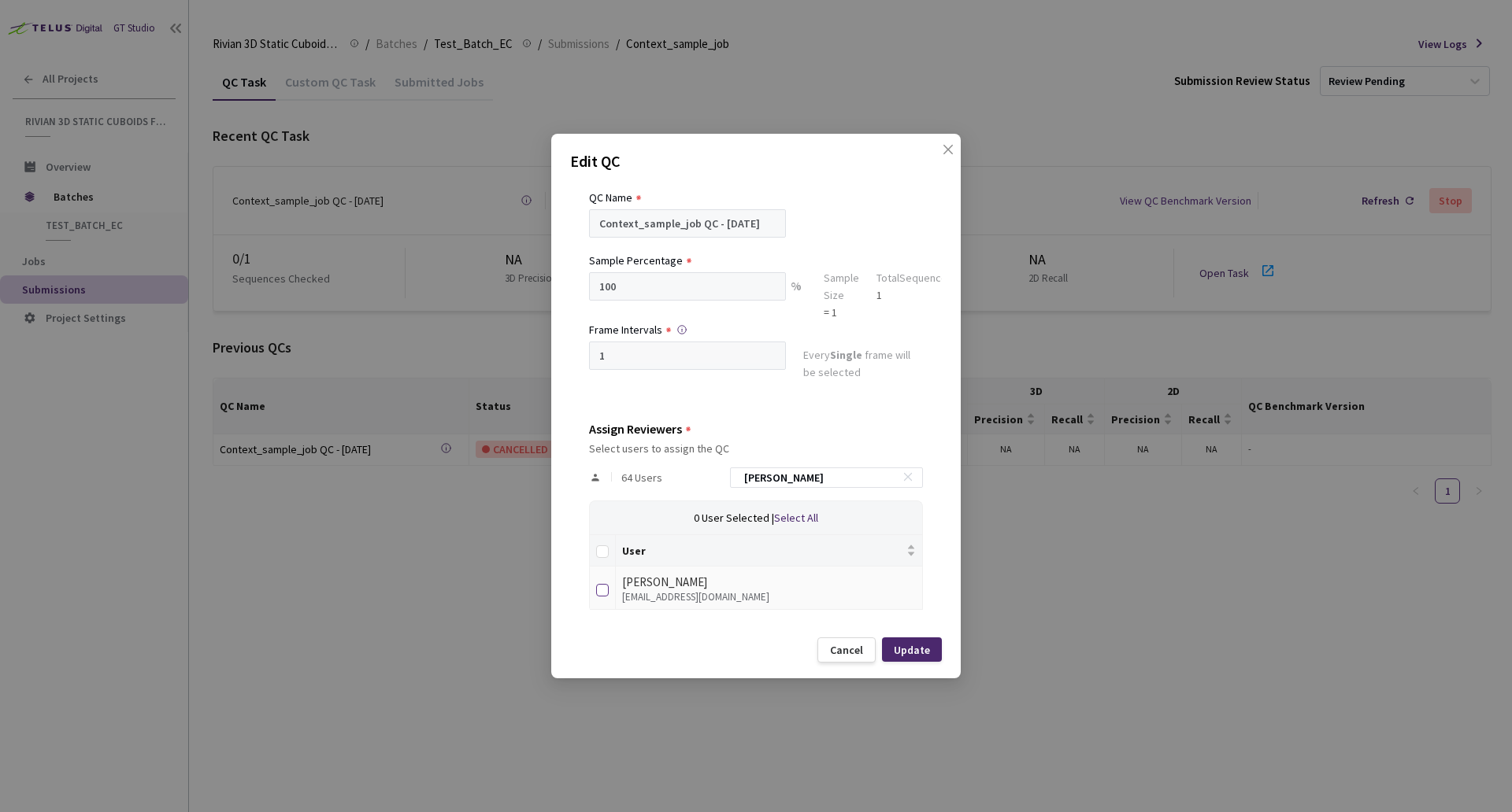
checkbox input "true"
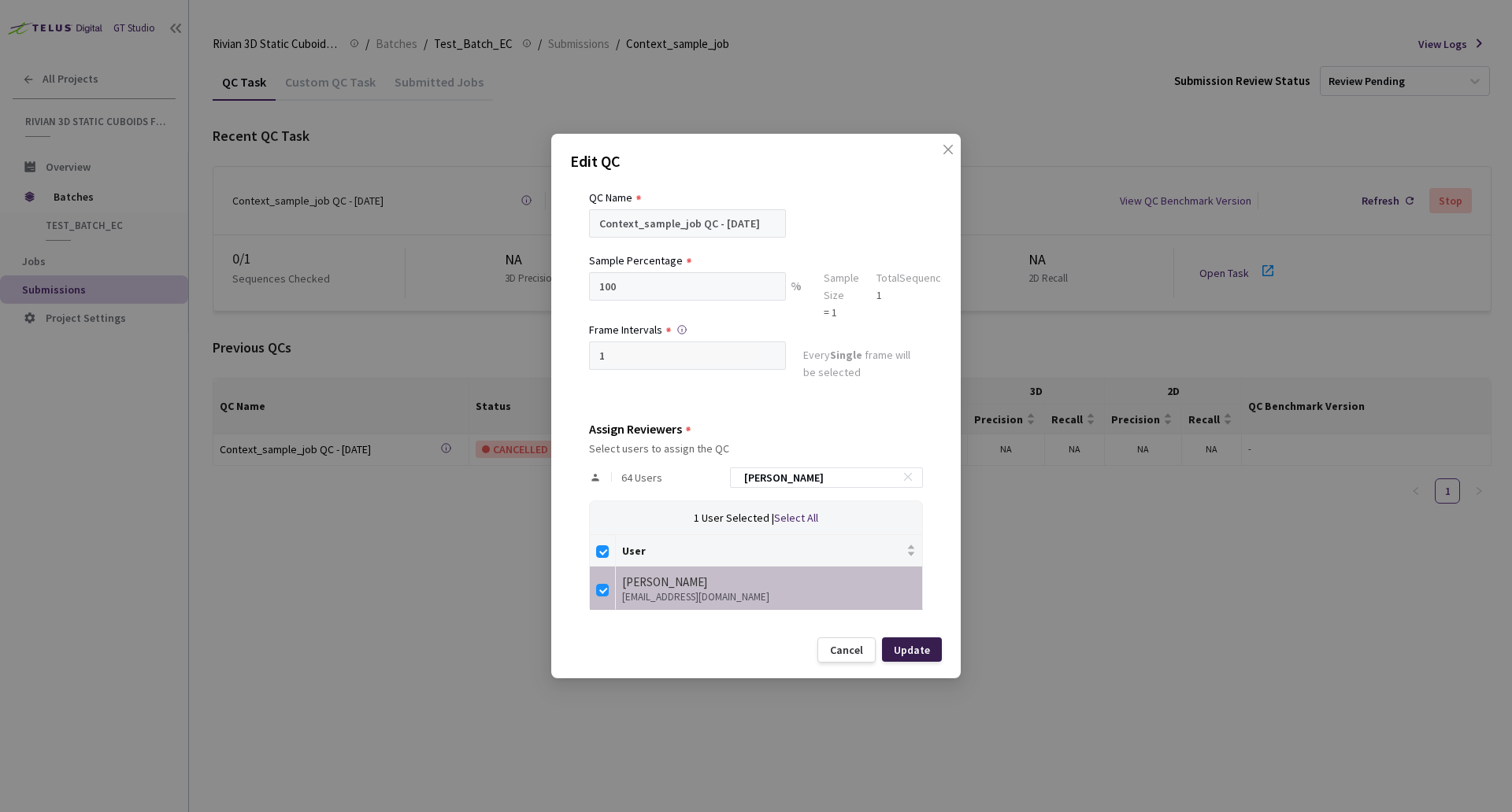
click at [900, 649] on div "Update" at bounding box center [912, 650] width 37 height 13
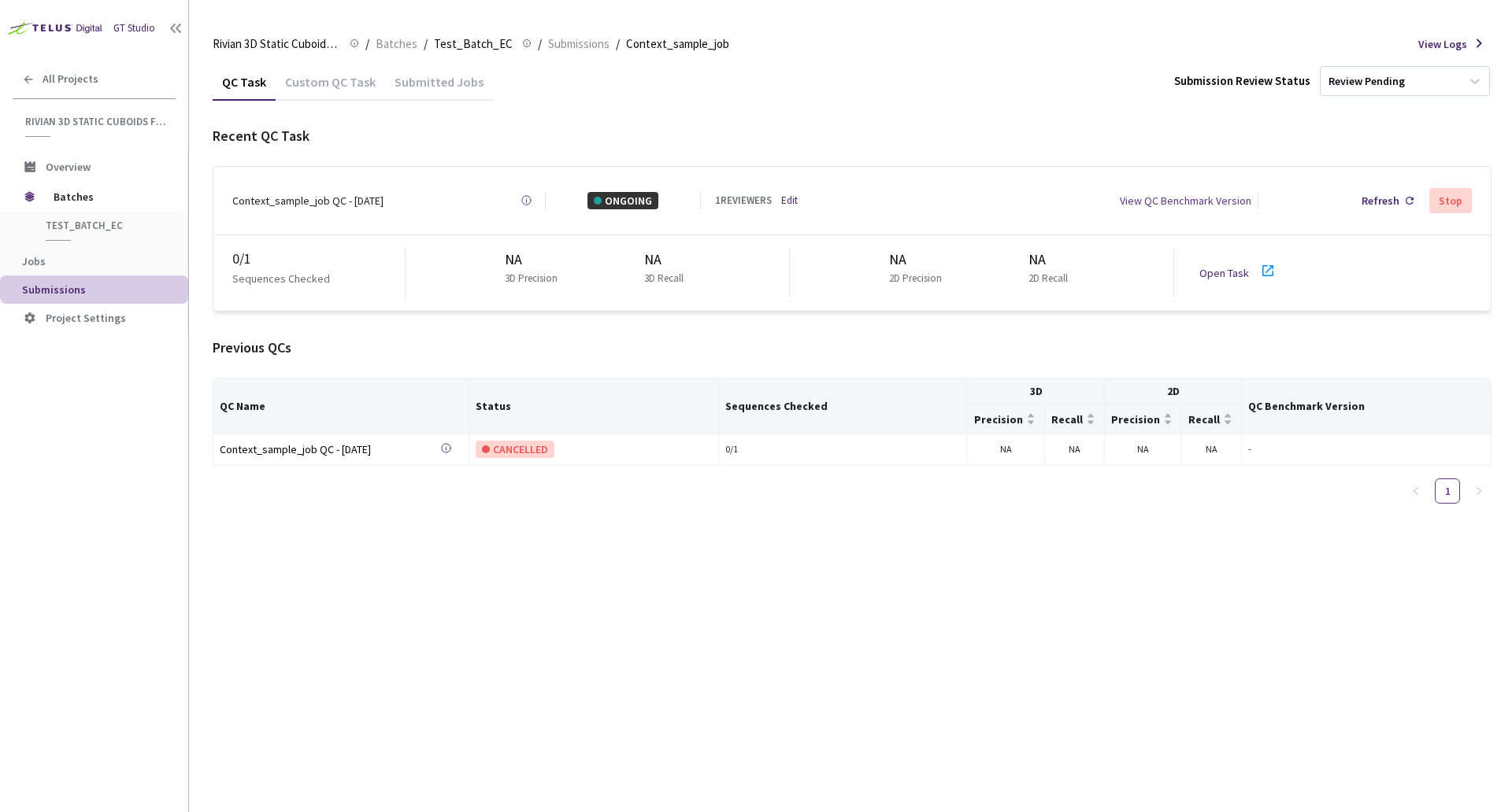
click at [1446, 204] on div "Stop" at bounding box center [1451, 200] width 24 height 13
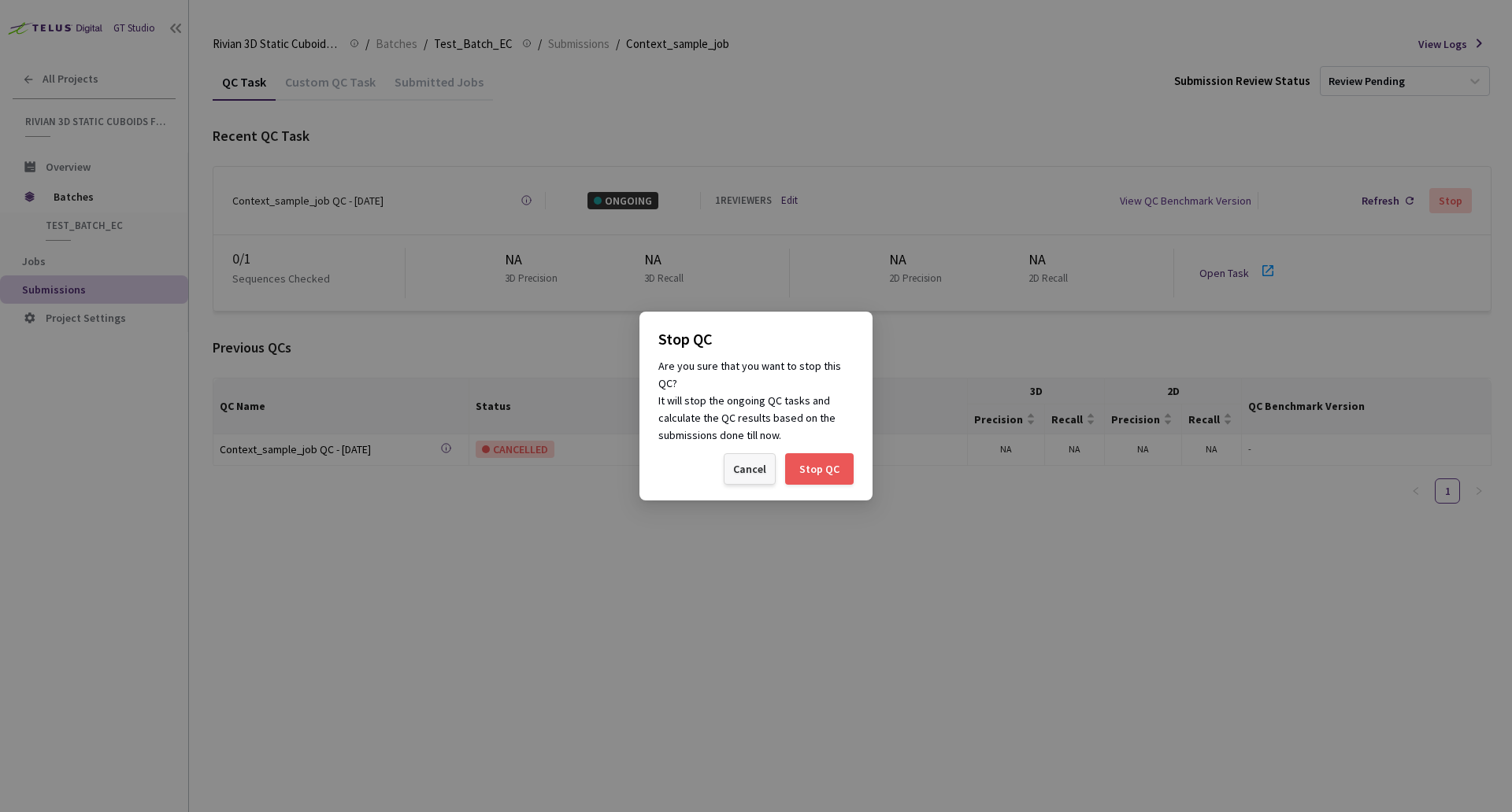
click at [757, 480] on div "Cancel" at bounding box center [749, 469] width 52 height 31
